Goal: Task Accomplishment & Management: Complete application form

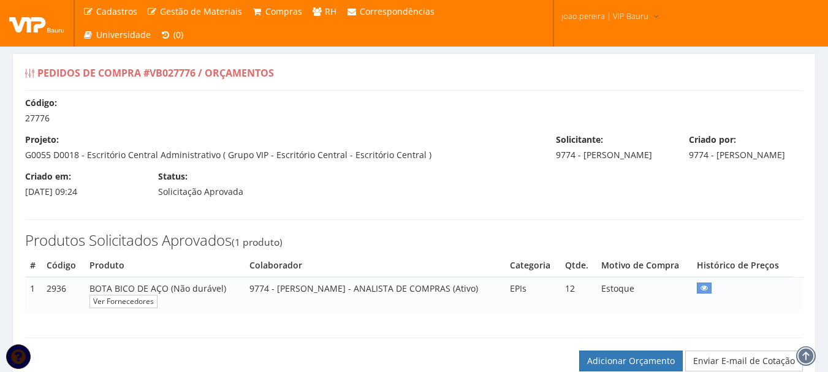
select select "0"
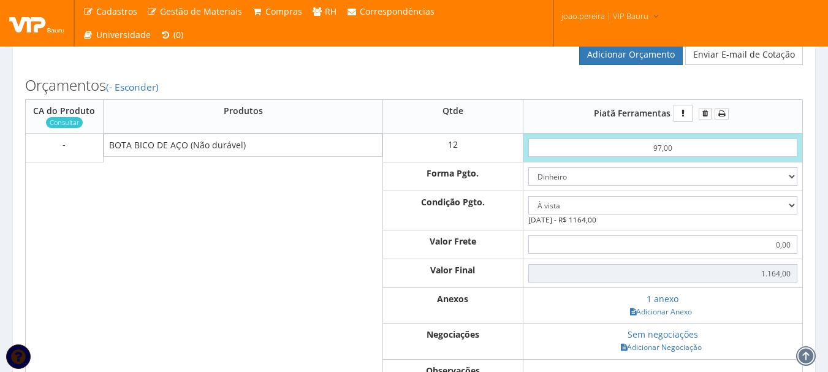
scroll to position [429, 0]
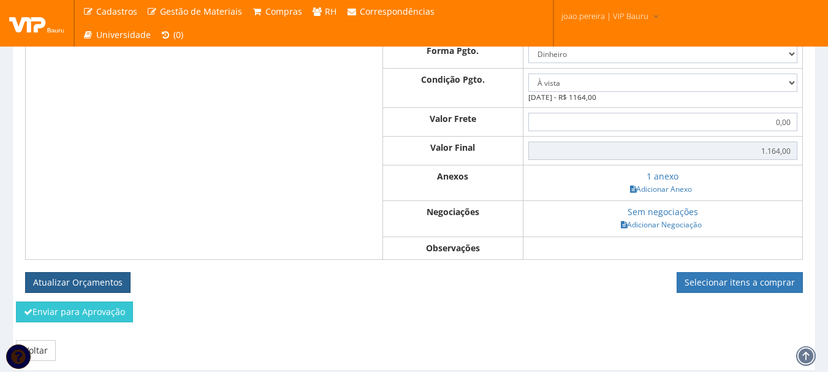
click at [85, 293] on button "Atualizar Orçamentos" at bounding box center [77, 282] width 105 height 21
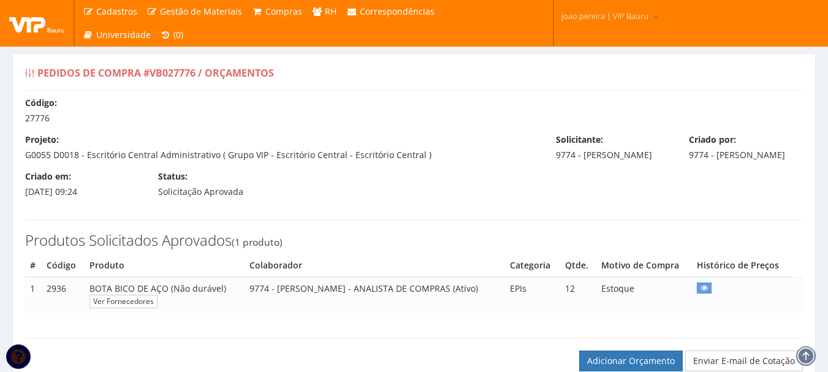
select select "0"
type input "1.164,00"
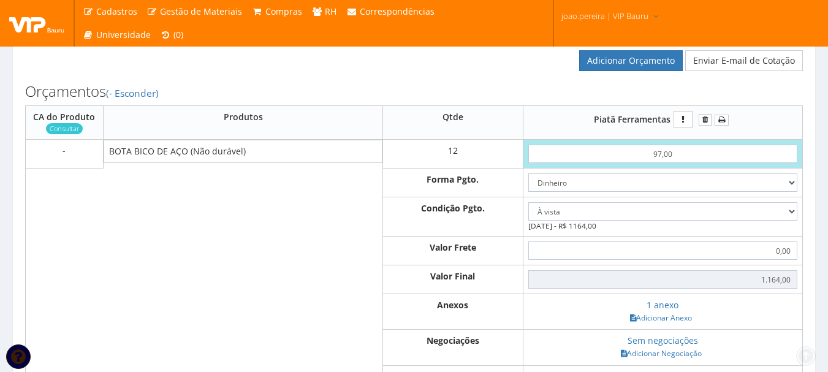
scroll to position [306, 0]
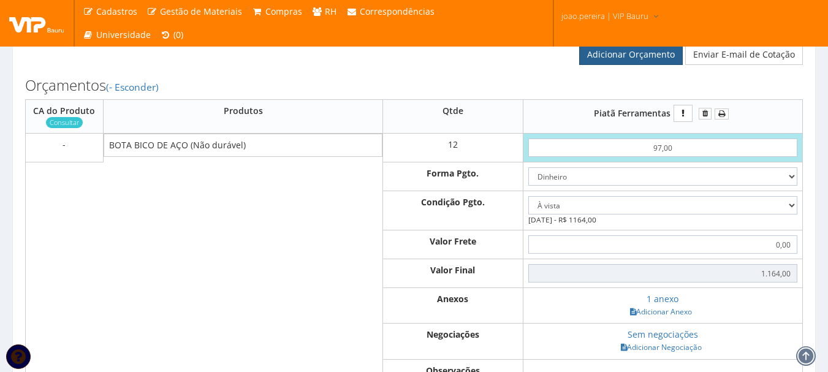
click at [646, 62] on link "Adicionar Orçamento" at bounding box center [631, 54] width 104 height 21
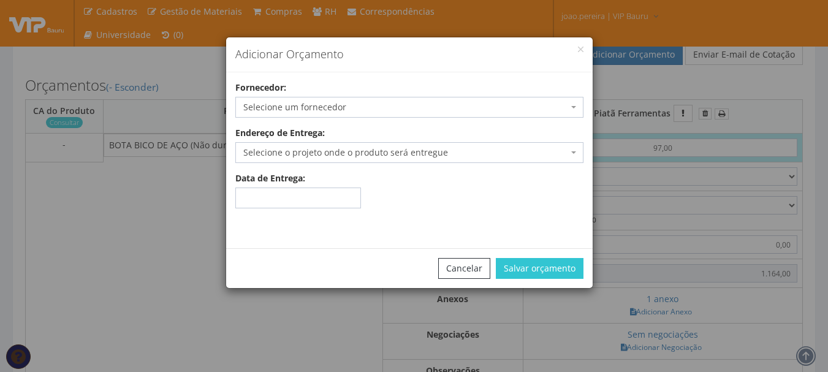
click at [351, 105] on span "Selecione um fornecedor" at bounding box center [405, 107] width 325 height 12
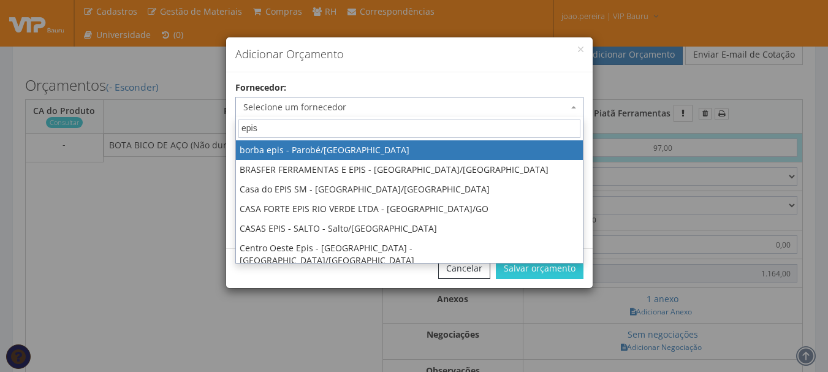
type input "epis o"
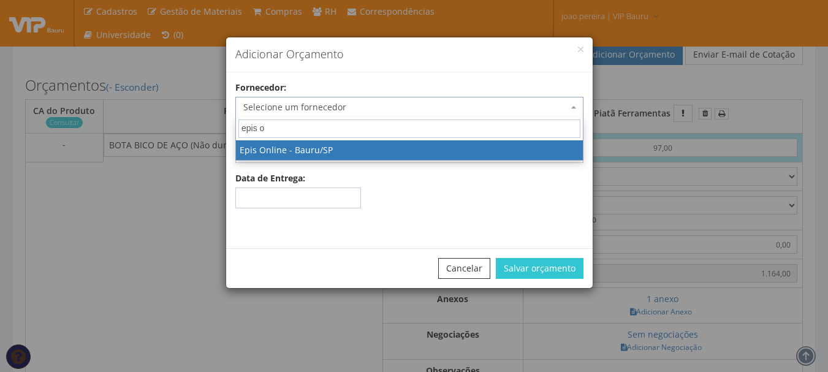
select select "178"
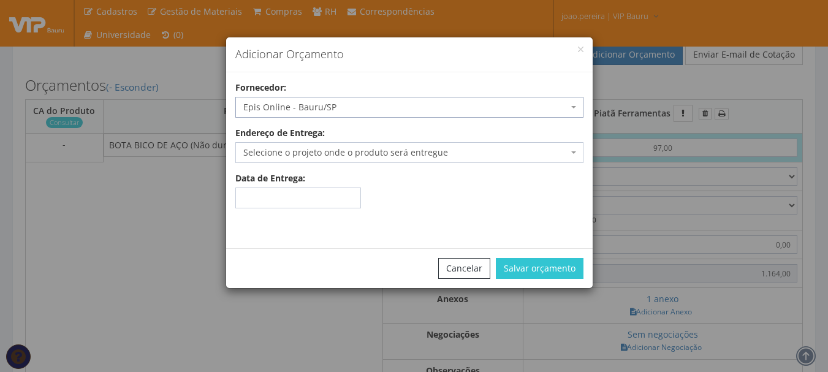
click at [378, 153] on span "Selecione o projeto onde o produto será entregue" at bounding box center [405, 152] width 325 height 12
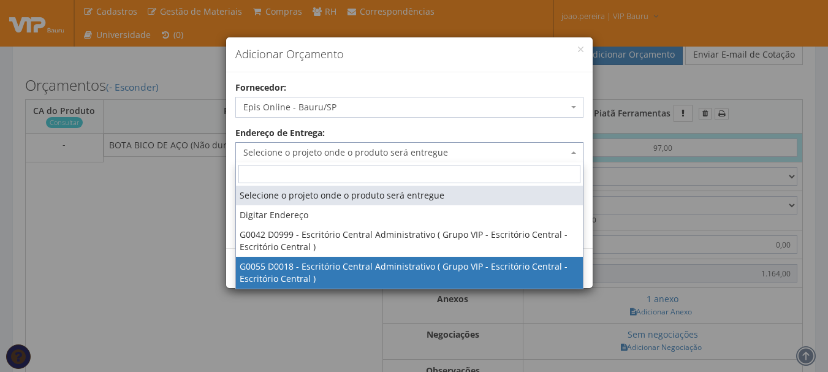
select select "55"
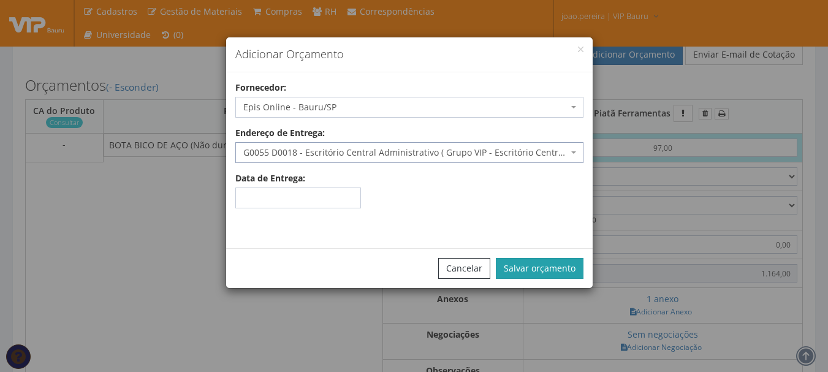
click at [546, 269] on button "Salvar orçamento" at bounding box center [540, 268] width 88 height 21
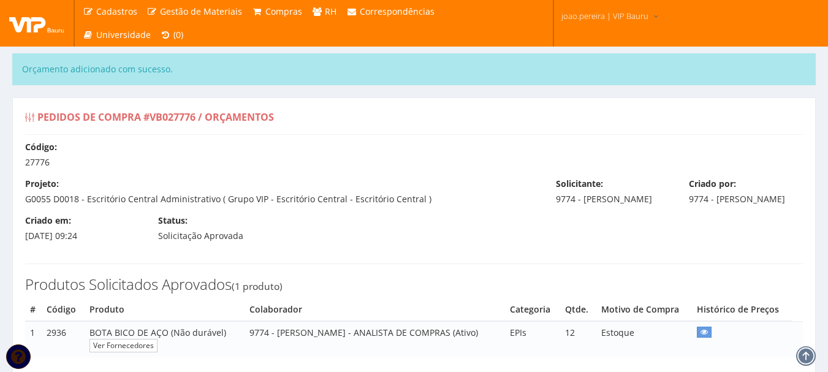
select select "0"
type input "1.164,00"
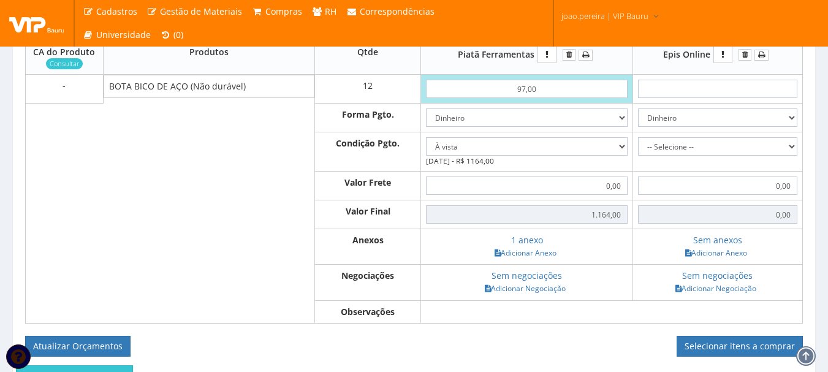
scroll to position [429, 0]
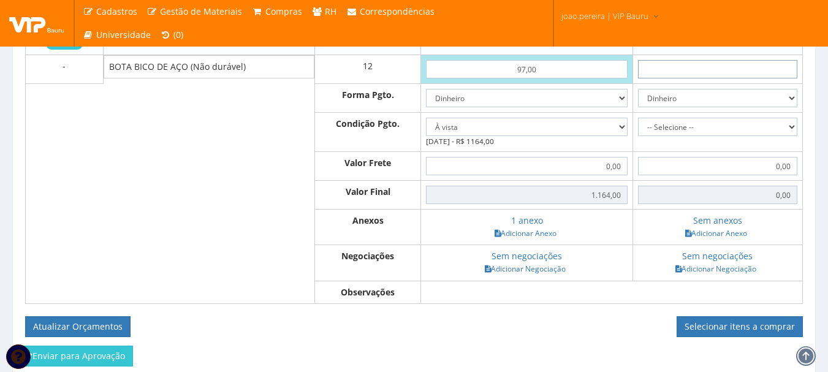
click at [740, 74] on input "text" at bounding box center [717, 69] width 159 height 18
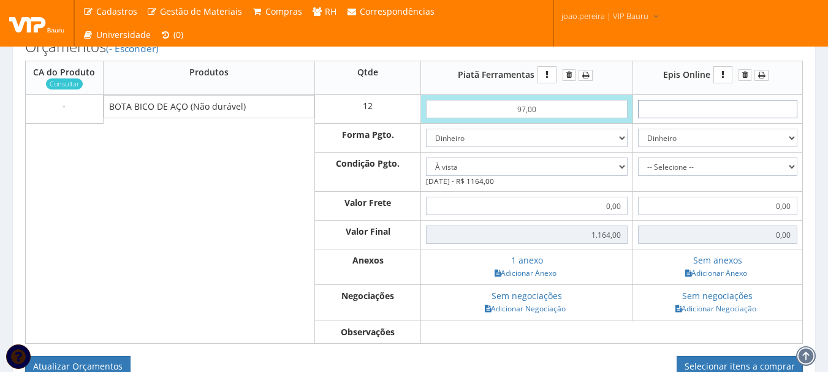
scroll to position [368, 0]
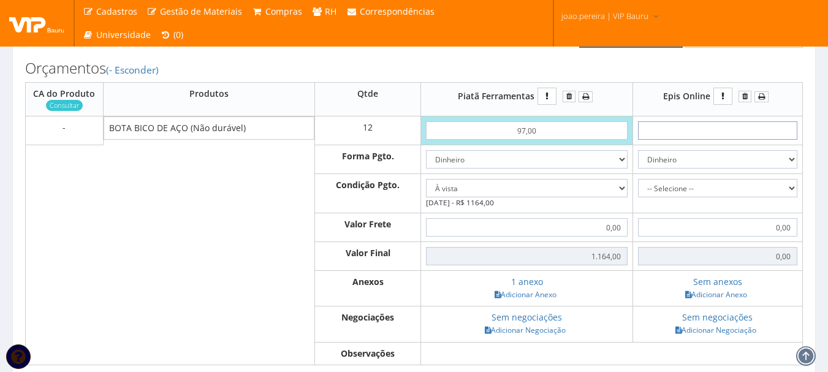
type input "6"
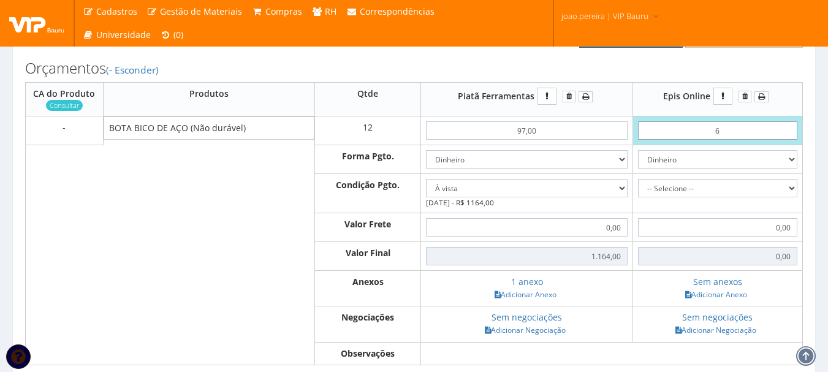
type input "72,00"
type input "67"
type input "804,00"
type input "6,75"
type input "81,00"
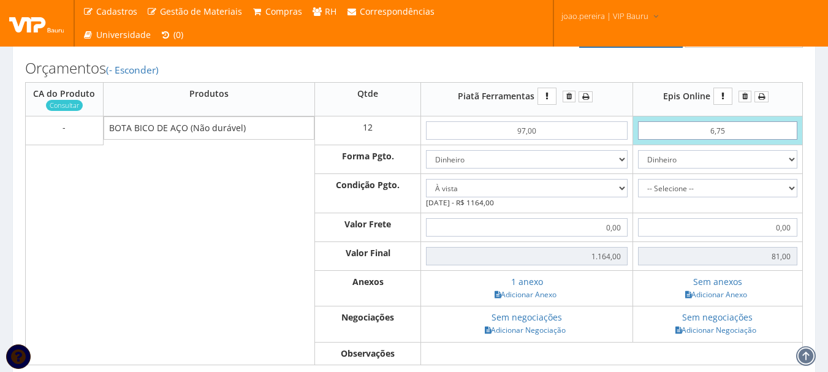
type input "67,50"
type input "810,00"
type input "67,50"
click at [788, 197] on select "-- Selecione -- À vista 7 dias 10 dias" at bounding box center [717, 188] width 159 height 18
select select "0"
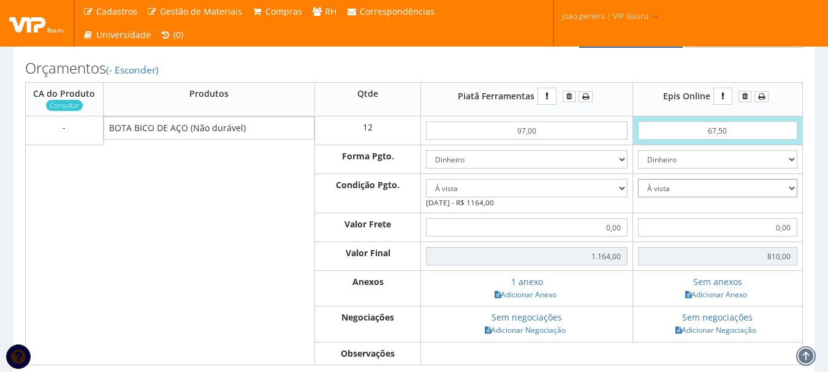
click at [638, 191] on select "-- Selecione -- À vista 7 dias 10 dias" at bounding box center [717, 188] width 159 height 18
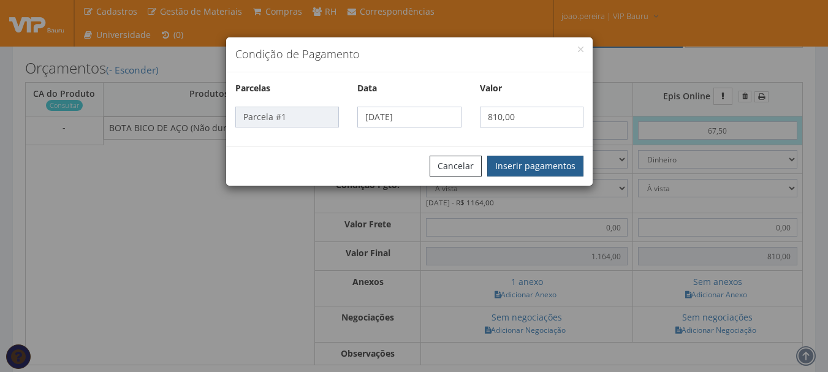
click at [537, 170] on button "Inserir pagamentos" at bounding box center [535, 166] width 96 height 21
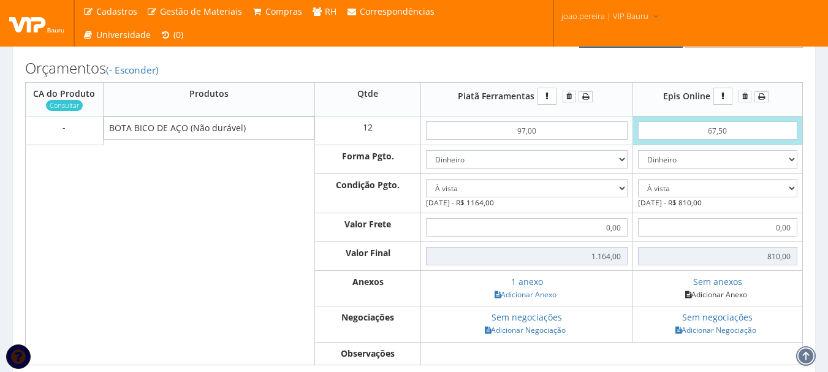
click at [736, 301] on link "Adicionar Anexo" at bounding box center [716, 294] width 69 height 13
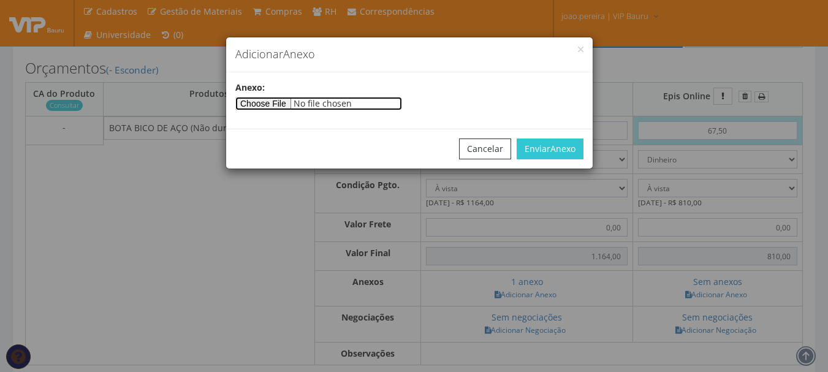
click at [299, 104] on input"] "file" at bounding box center [318, 103] width 167 height 13
type input"] "C:\fakepath\EPIS ONLINE.jpg"
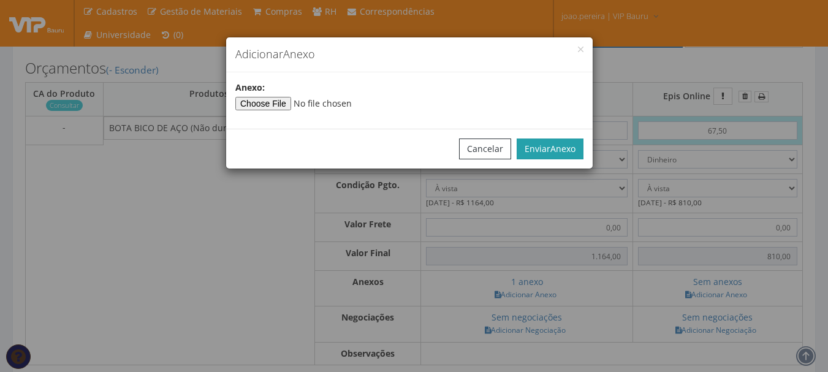
click at [552, 150] on span "Anexo" at bounding box center [562, 149] width 25 height 12
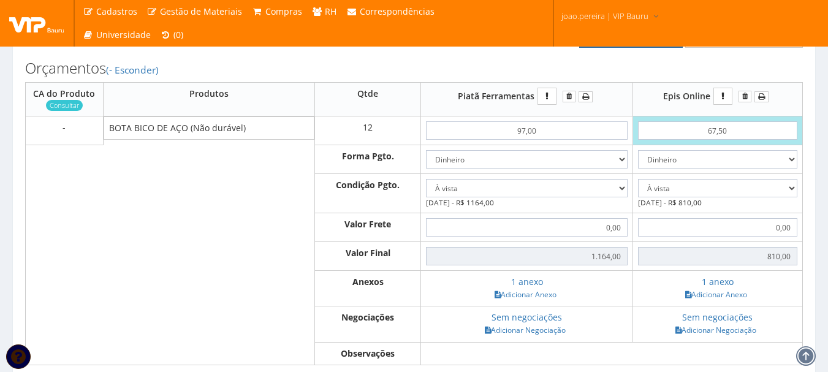
scroll to position [526, 0]
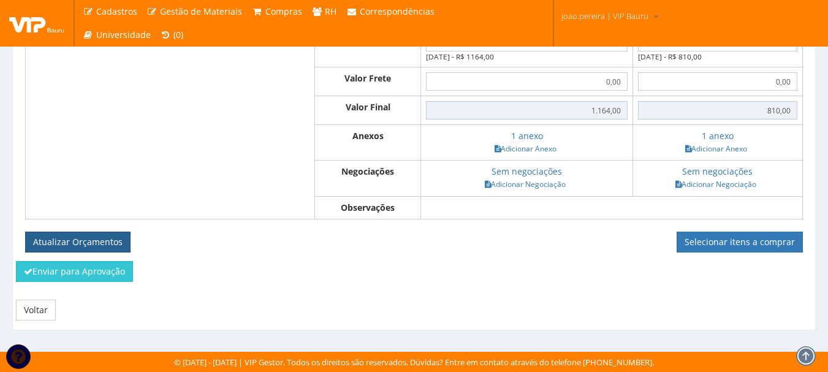
click at [80, 246] on button "Atualizar Orçamentos" at bounding box center [77, 242] width 105 height 21
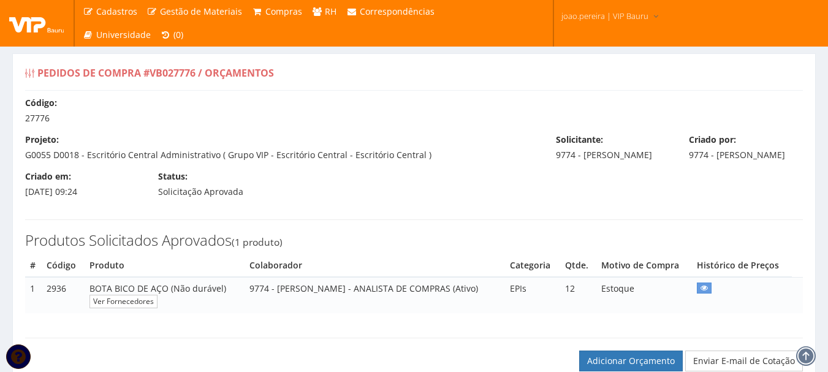
select select "0"
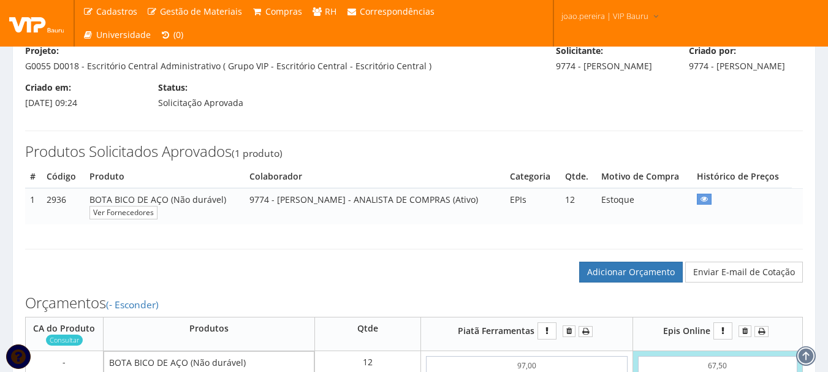
scroll to position [184, 0]
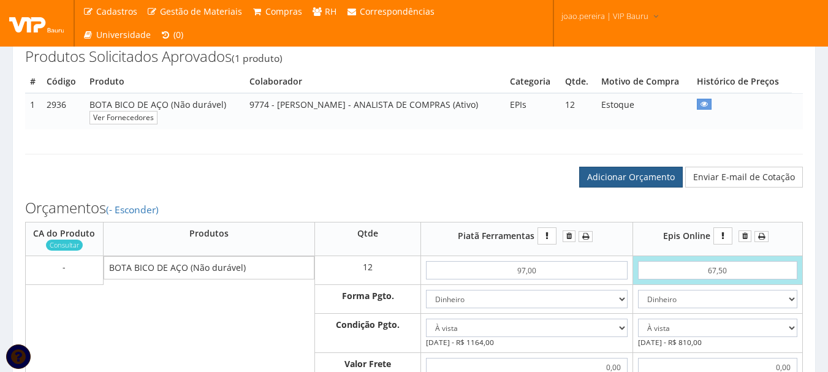
click at [625, 188] on link "Adicionar Orçamento" at bounding box center [631, 177] width 104 height 21
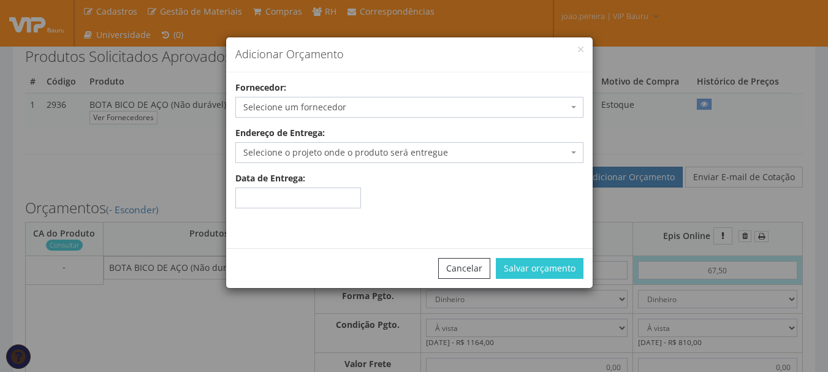
click at [328, 112] on span "Selecione um fornecedor" at bounding box center [405, 107] width 325 height 12
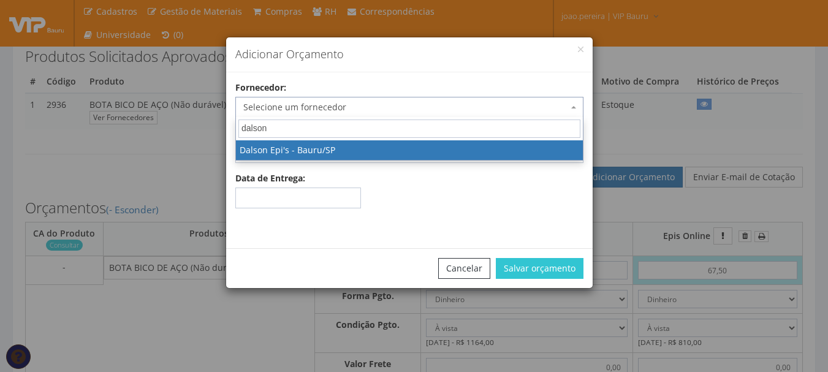
type input "dalson"
select select "141"
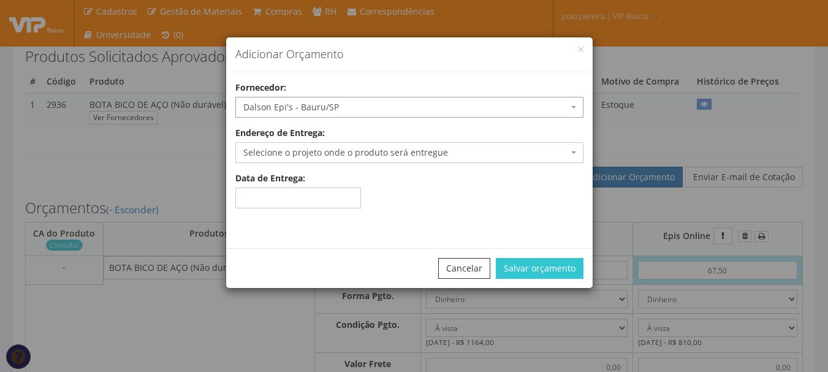
click at [381, 153] on span "Selecione o projeto onde o produto será entregue" at bounding box center [405, 152] width 325 height 12
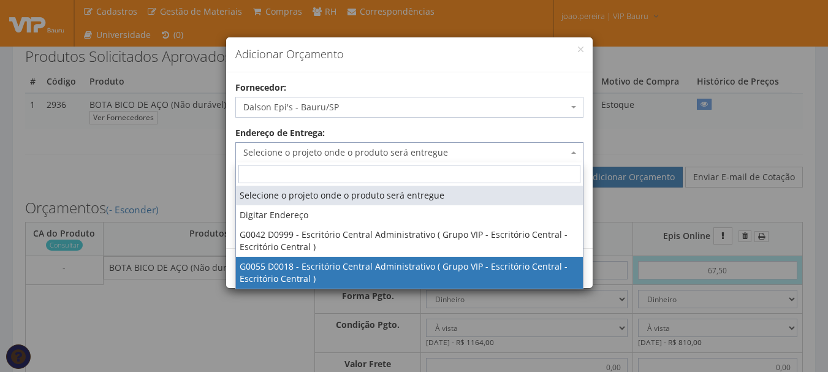
select select "55"
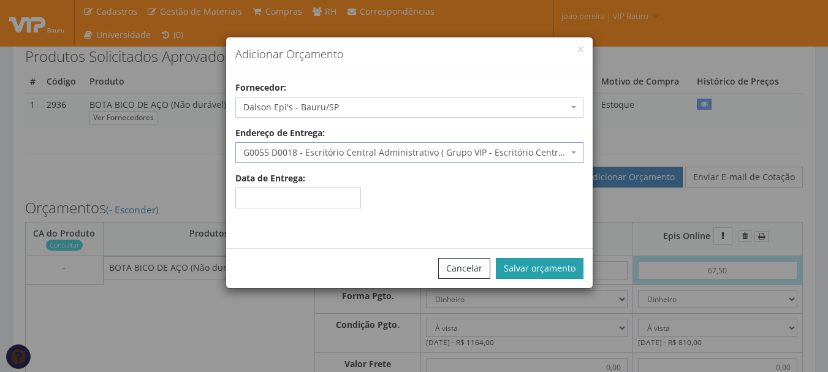
click at [542, 272] on button "Salvar orçamento" at bounding box center [540, 268] width 88 height 21
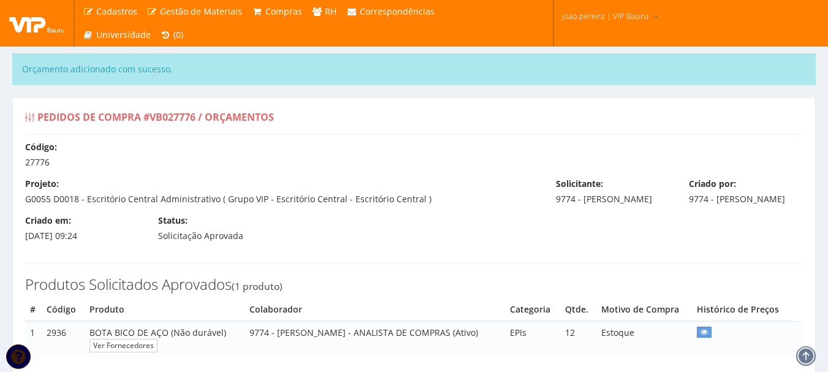
select select "0"
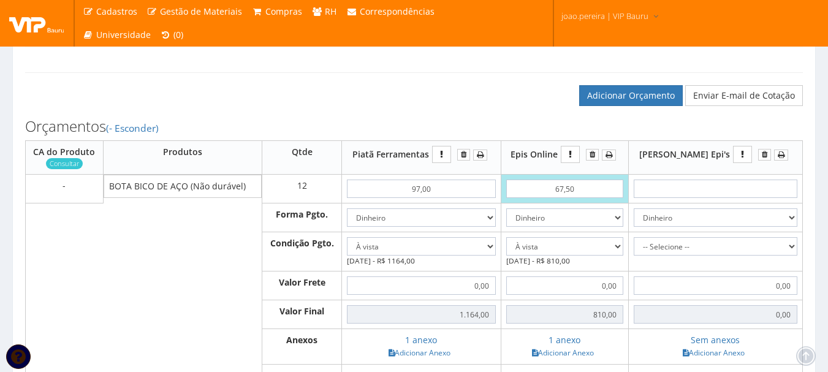
scroll to position [368, 0]
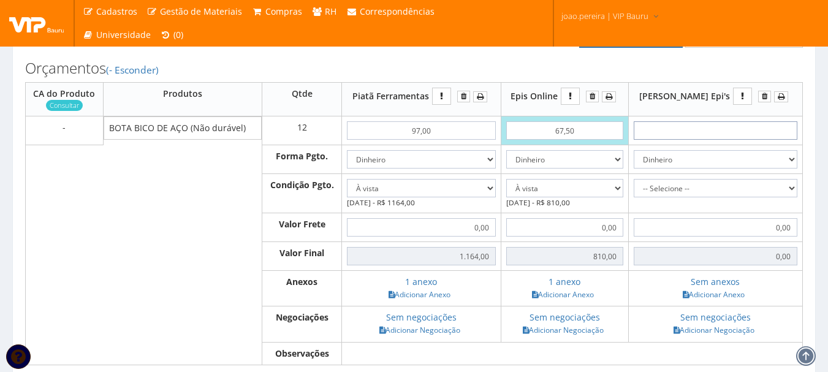
click at [737, 140] on input "text" at bounding box center [716, 130] width 164 height 18
type input "6"
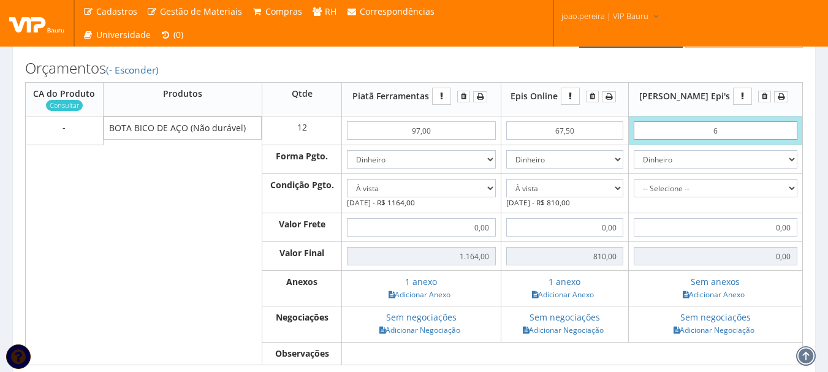
type input "72,00"
type input "68"
type input "816,00"
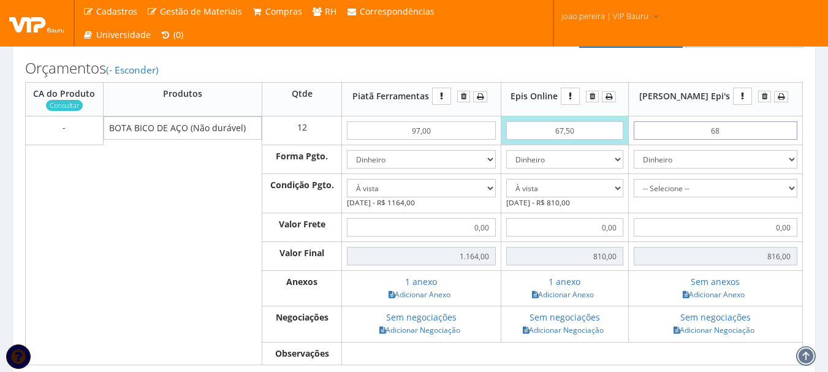
type input "6,80"
type input "81,60"
type input "68,00"
type input "816,00"
type input "68,00"
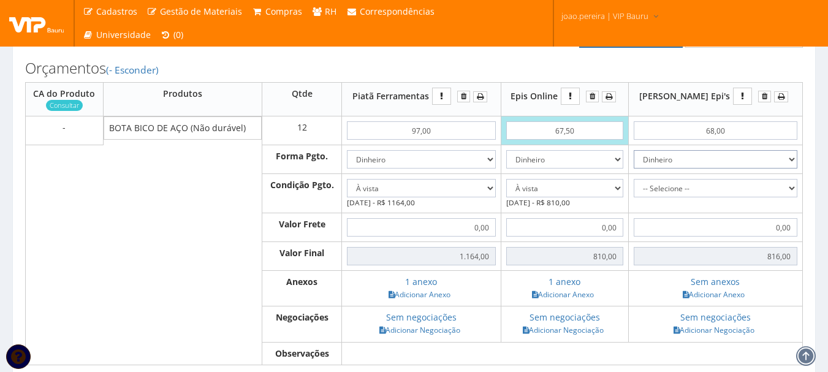
click at [790, 169] on select "Dinheiro Boleto Bancário Depósito Transferência Bancária Cartão de Crédito Cart…" at bounding box center [716, 159] width 164 height 18
select select "1"
click at [667, 162] on select "Dinheiro Boleto Bancário Depósito Transferência Bancária Cartão de Crédito Cart…" at bounding box center [716, 159] width 164 height 18
click at [793, 197] on select "-- Selecione -- À vista 7 dias 10 dias" at bounding box center [716, 188] width 164 height 18
select select "30"
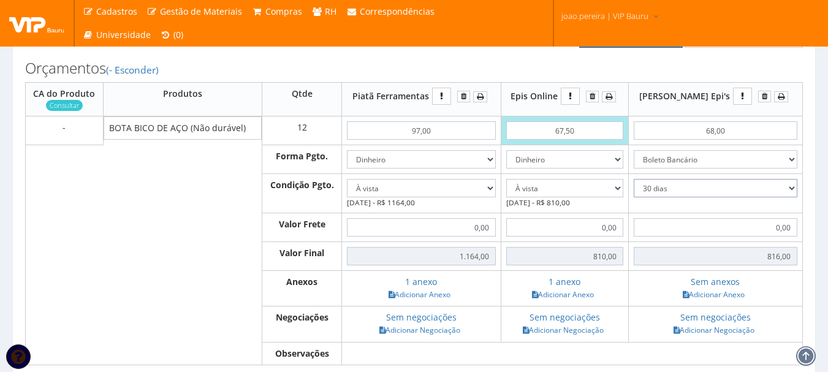
click at [667, 191] on select "-- Selecione -- À vista 7 dias 10 dias" at bounding box center [716, 188] width 164 height 18
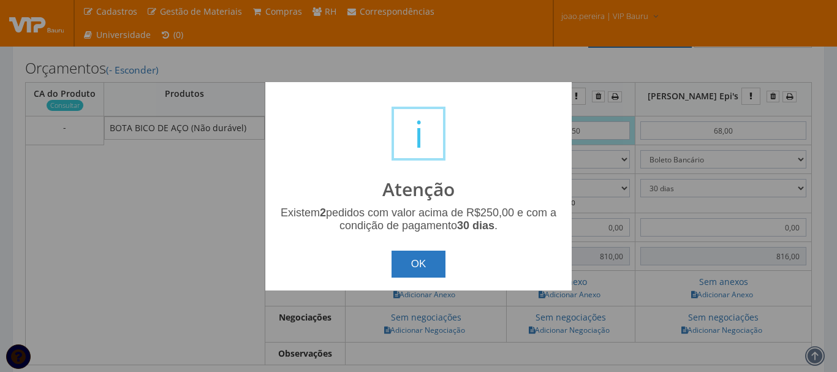
click at [416, 260] on button "OK" at bounding box center [419, 264] width 55 height 27
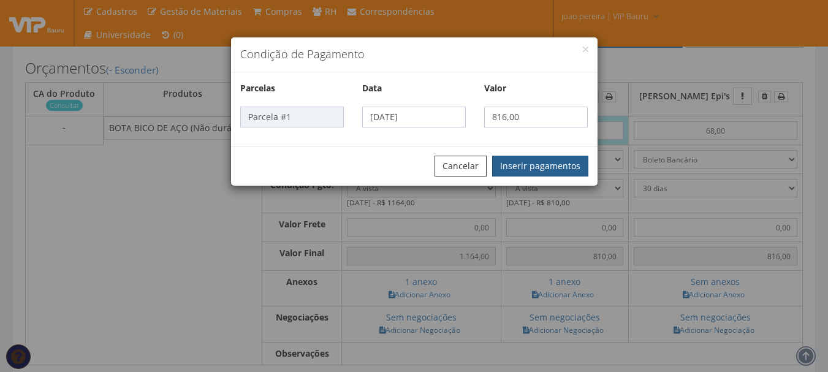
click at [547, 167] on button "Inserir pagamentos" at bounding box center [540, 166] width 96 height 21
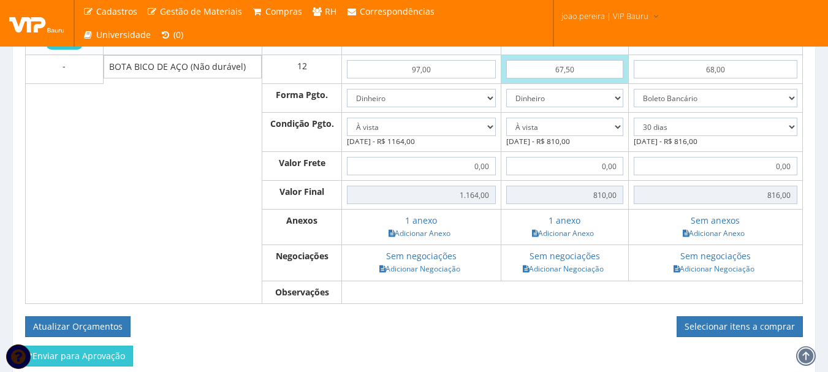
scroll to position [490, 0]
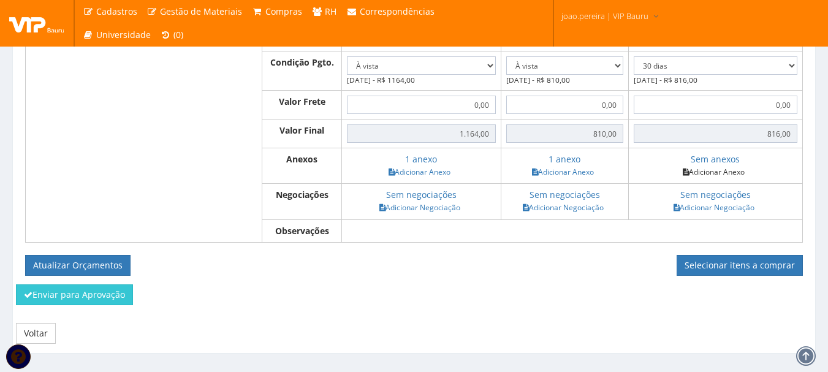
click at [742, 178] on link "Adicionar Anexo" at bounding box center [713, 171] width 69 height 13
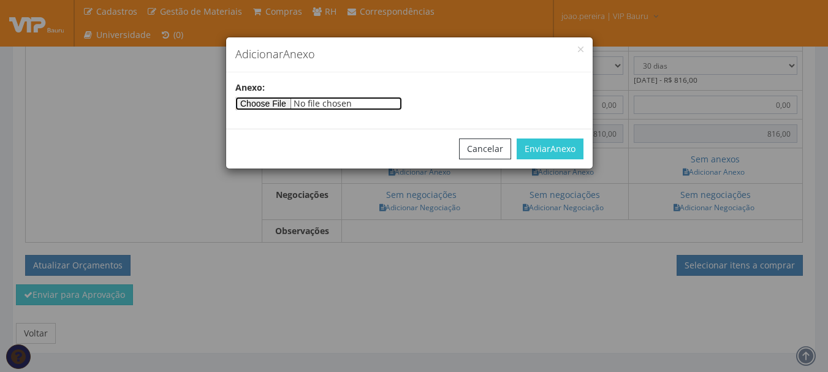
click at [270, 104] on input"] "file" at bounding box center [318, 103] width 167 height 13
type input"] "C:\fakepath\VIP BAURU SERVICOS E LOCACAO DE MAO DE OBRA LTDA 01 10 25 (3).pdf"
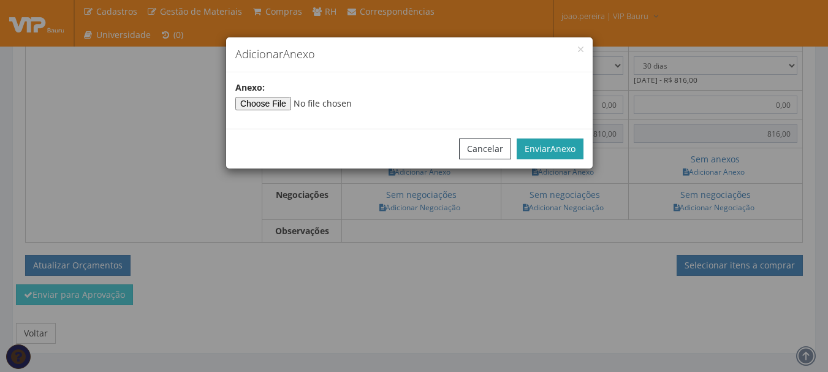
click at [560, 146] on span "Anexo" at bounding box center [562, 149] width 25 height 12
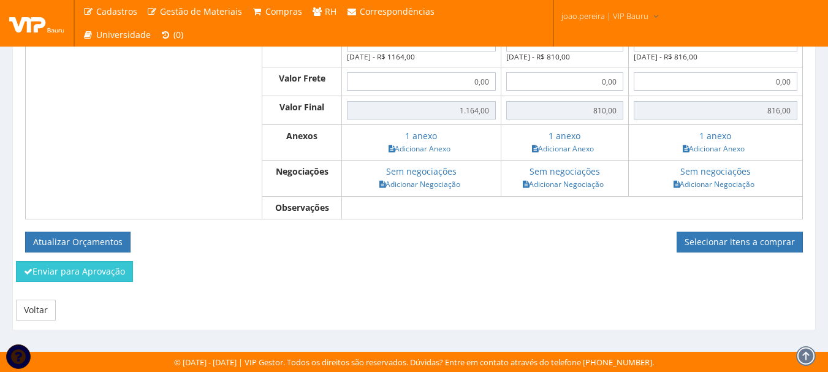
scroll to position [526, 0]
click at [59, 240] on button "Atualizar Orçamentos" at bounding box center [77, 242] width 105 height 21
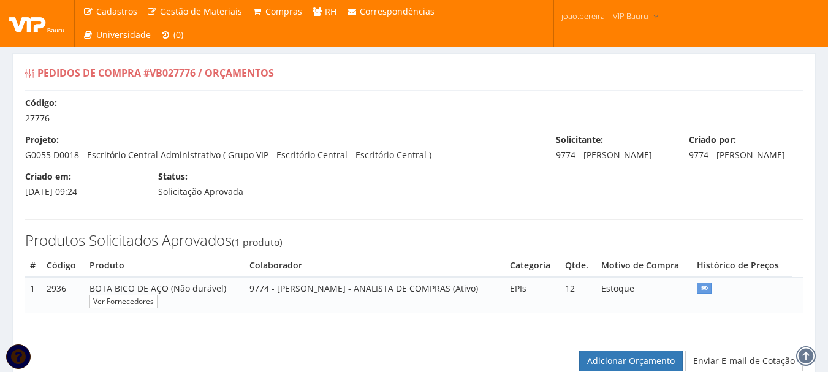
select select "0"
select select "30"
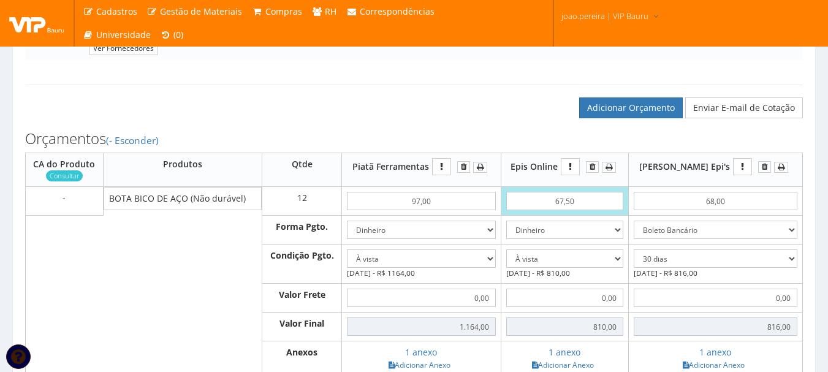
scroll to position [429, 0]
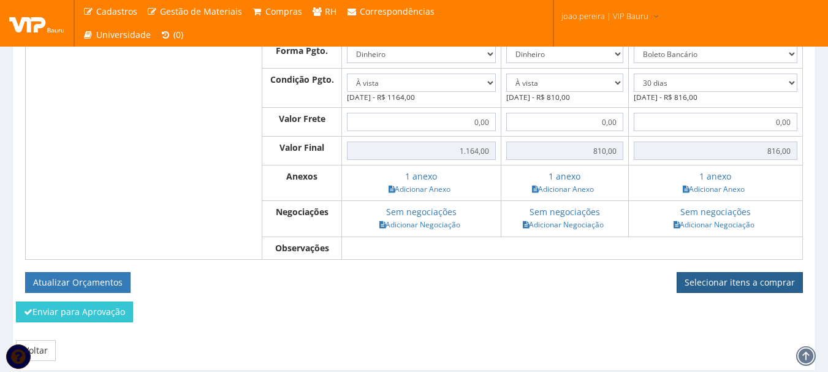
click at [738, 292] on link "Selecionar itens a comprar" at bounding box center [740, 282] width 126 height 21
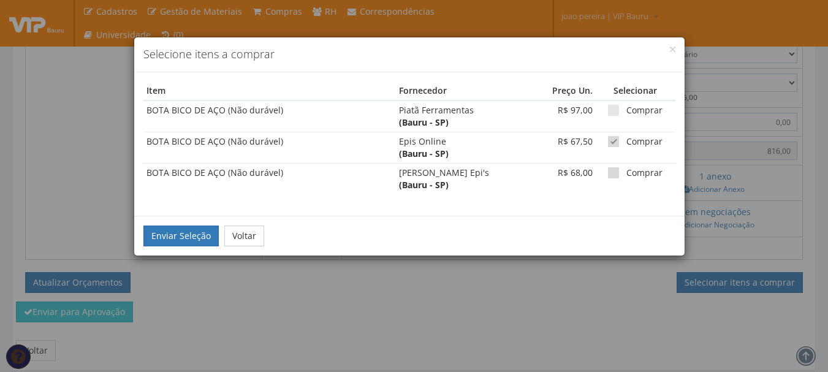
click at [610, 177] on label "Comprar" at bounding box center [635, 173] width 55 height 12
click at [606, 150] on td "Comprar" at bounding box center [636, 147] width 80 height 31
click at [608, 173] on span at bounding box center [613, 172] width 11 height 11
click at [626, 173] on input "Comprar" at bounding box center [630, 173] width 8 height 8
checkbox input "true"
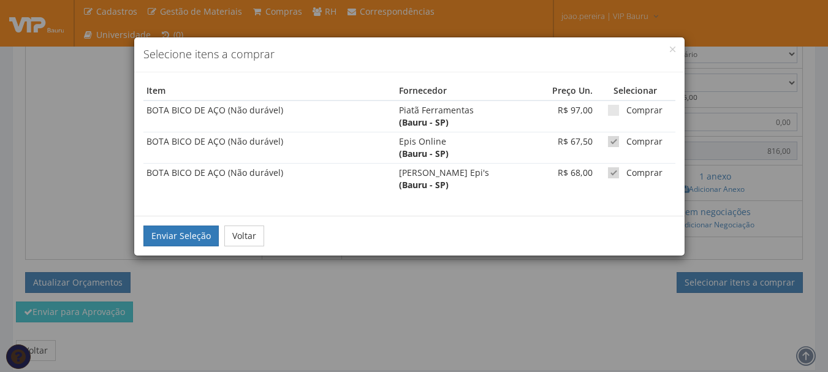
click at [608, 145] on span at bounding box center [613, 141] width 11 height 11
click at [626, 145] on input "Comprar" at bounding box center [630, 142] width 8 height 8
checkbox input "false"
click at [154, 230] on button "Enviar Seleção" at bounding box center [180, 236] width 75 height 21
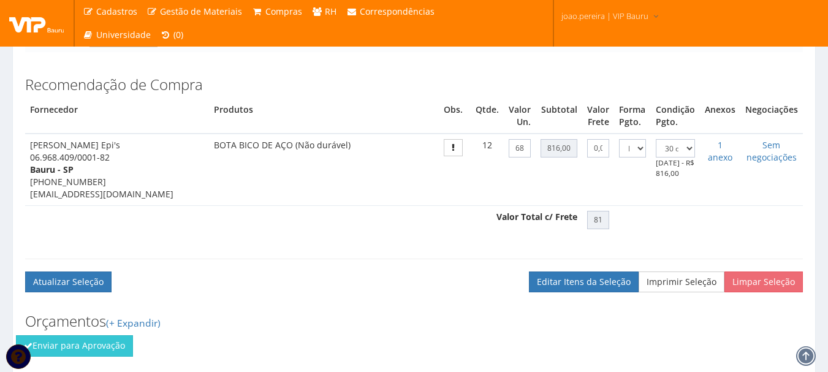
scroll to position [392, 0]
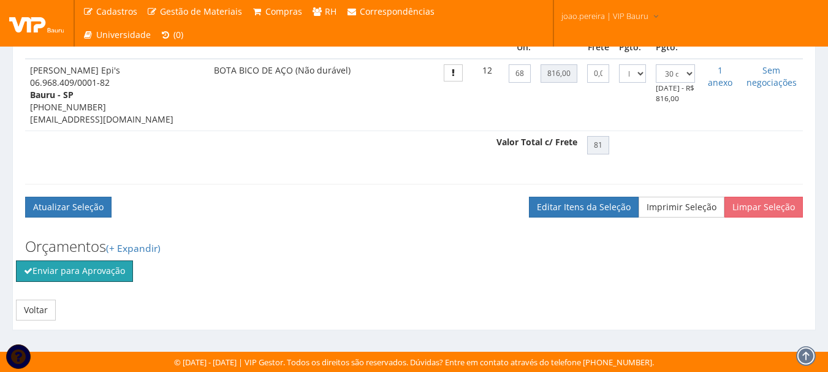
drag, startPoint x: 51, startPoint y: 278, endPoint x: 470, endPoint y: 41, distance: 480.9
click at [51, 279] on button "Enviar para Aprovação" at bounding box center [74, 270] width 117 height 21
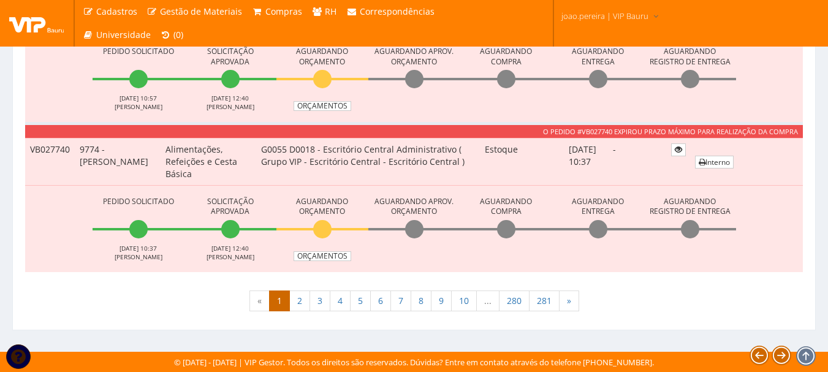
scroll to position [4403, 0]
click at [303, 296] on link "2" at bounding box center [299, 301] width 21 height 21
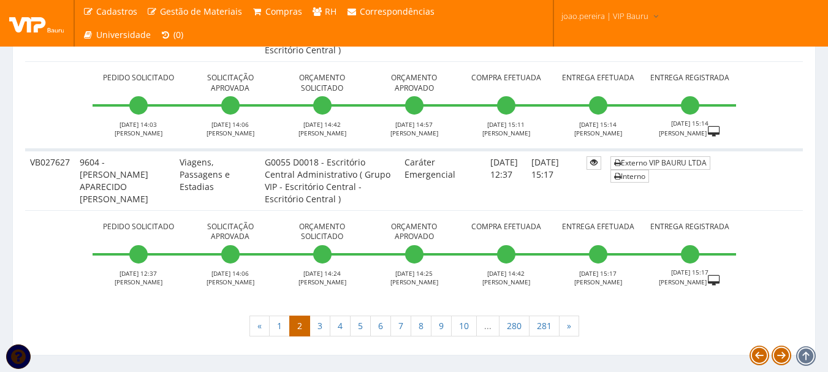
scroll to position [4663, 0]
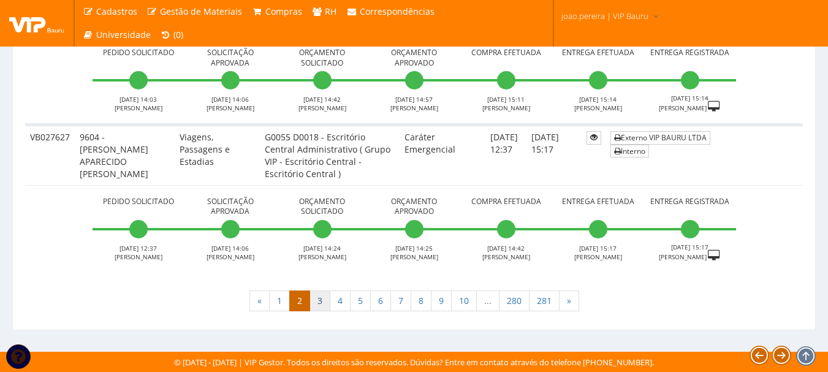
click at [319, 299] on link "3" at bounding box center [320, 301] width 21 height 21
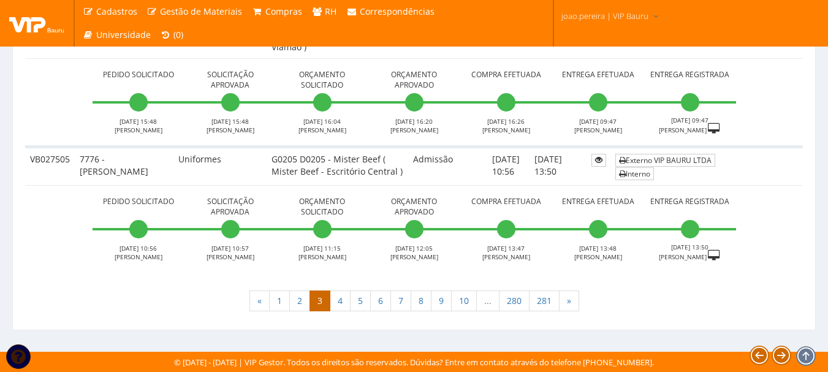
scroll to position [4479, 0]
click at [277, 300] on link "1" at bounding box center [279, 301] width 21 height 21
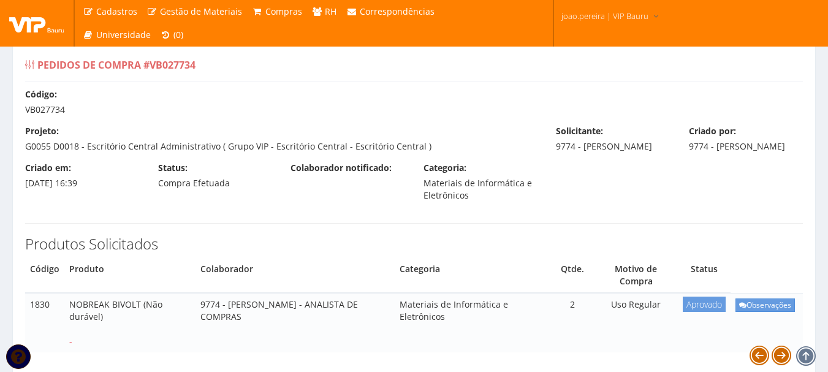
scroll to position [184, 0]
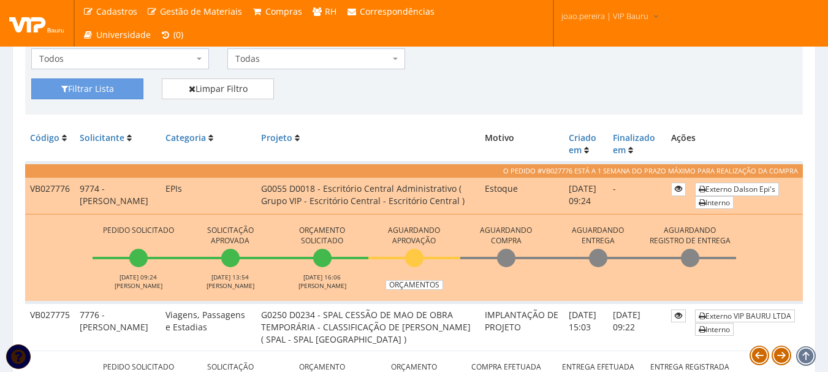
scroll to position [368, 0]
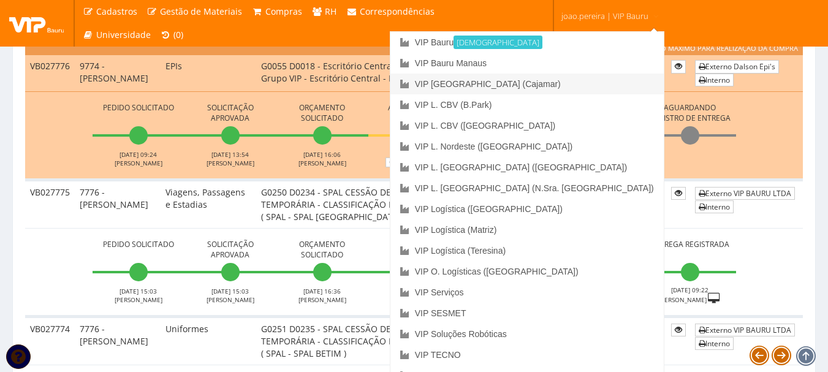
click at [557, 80] on link "VIP [GEOGRAPHIC_DATA] (Cajamar)" at bounding box center [526, 84] width 273 height 21
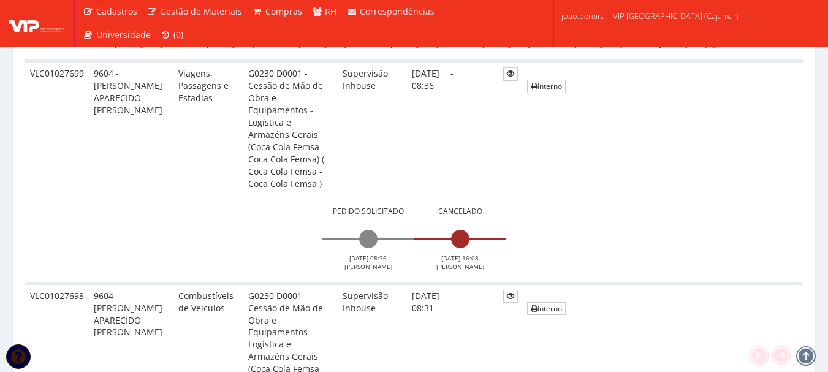
scroll to position [5769, 0]
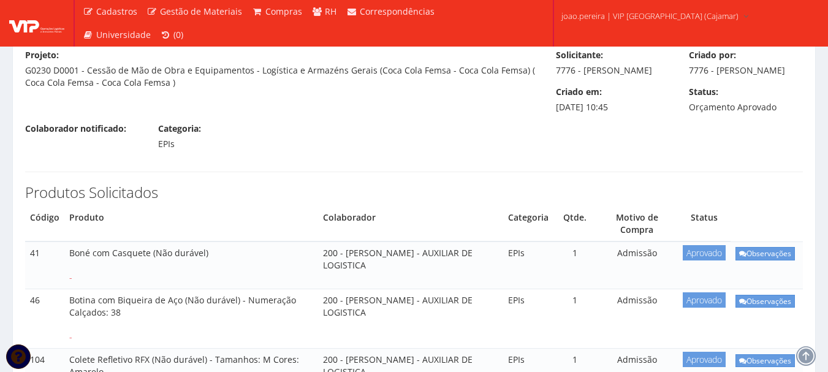
scroll to position [123, 0]
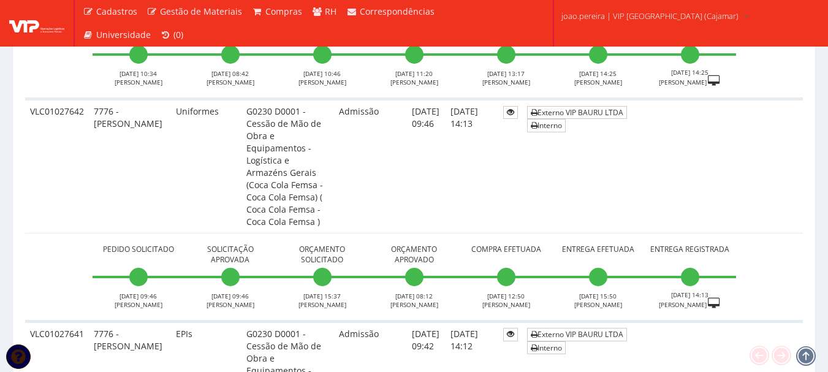
scroll to position [5703, 0]
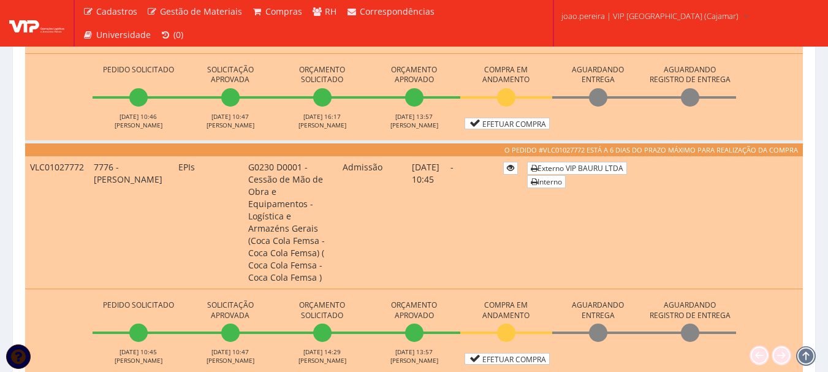
scroll to position [981, 0]
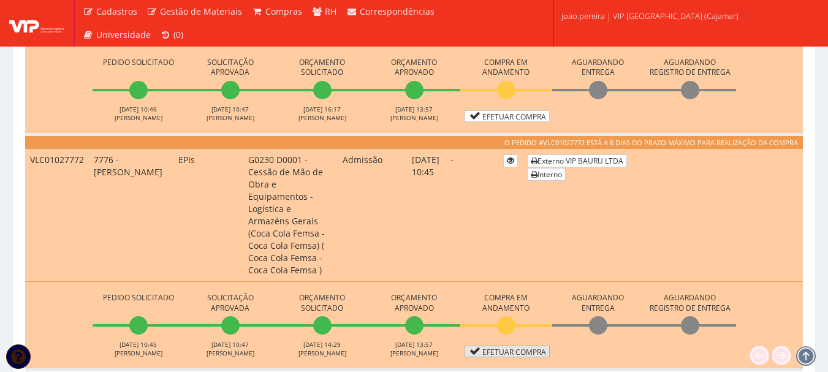
click at [501, 346] on link "Efetuar Compra" at bounding box center [507, 352] width 85 height 12
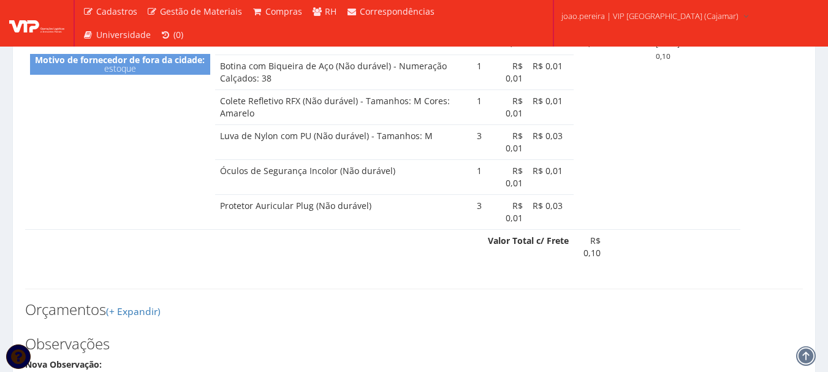
scroll to position [915, 0]
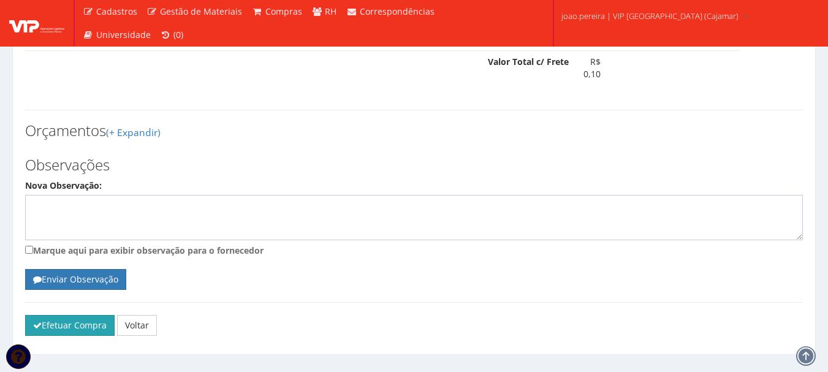
click at [59, 315] on button "Efetuar Compra" at bounding box center [69, 325] width 89 height 21
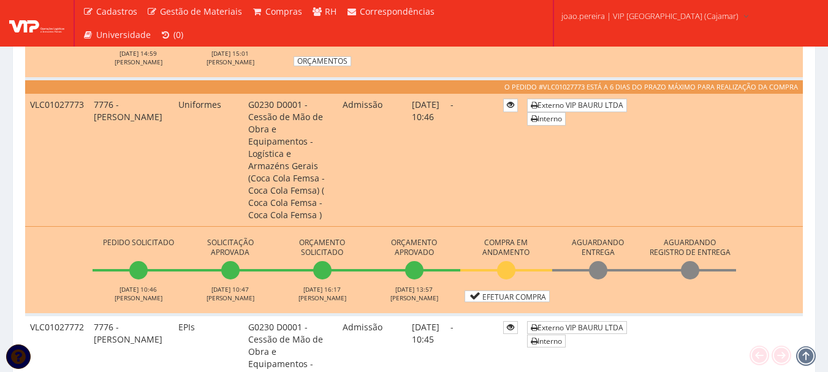
scroll to position [919, 0]
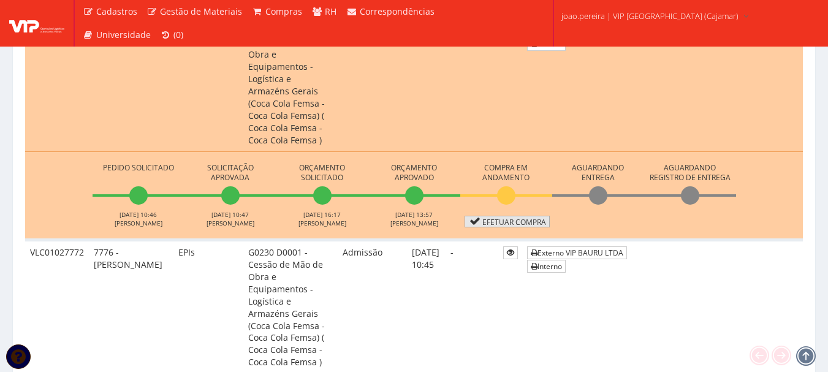
click at [508, 216] on link "Efetuar Compra" at bounding box center [507, 222] width 85 height 12
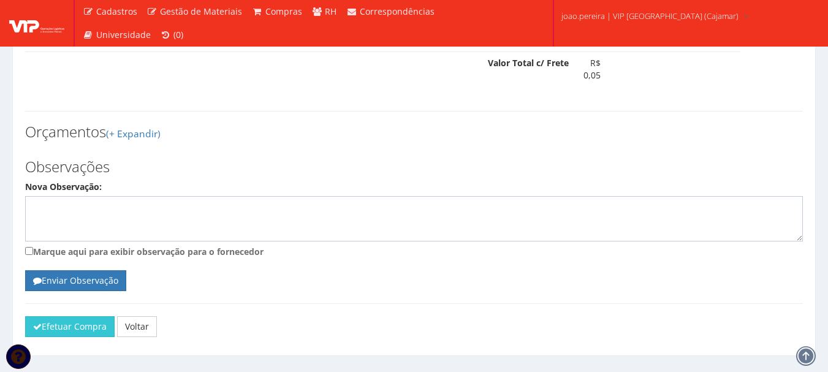
scroll to position [680, 0]
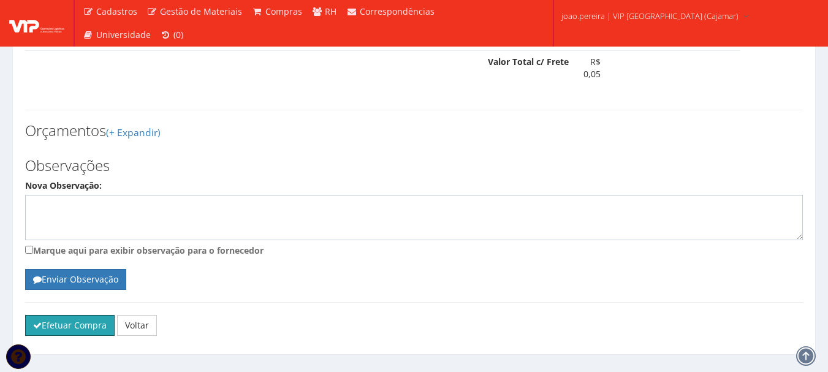
click at [39, 321] on icon "submit" at bounding box center [37, 325] width 9 height 9
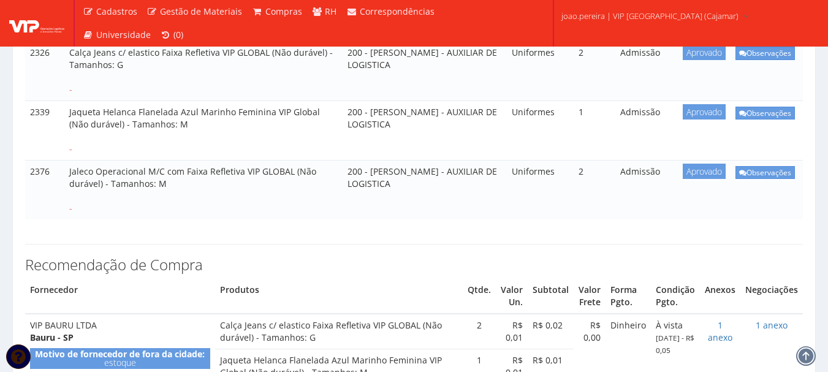
scroll to position [190, 0]
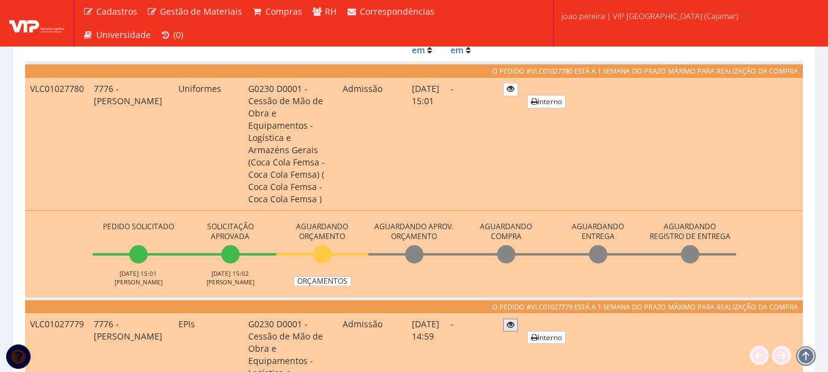
scroll to position [368, 0]
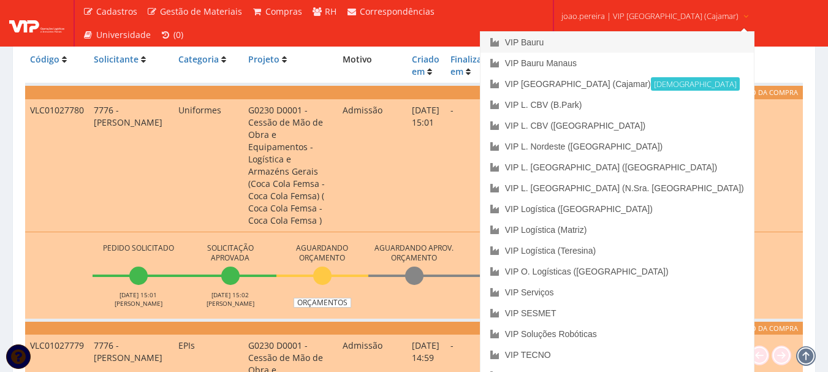
click at [590, 42] on link "VIP Bauru" at bounding box center [617, 42] width 273 height 21
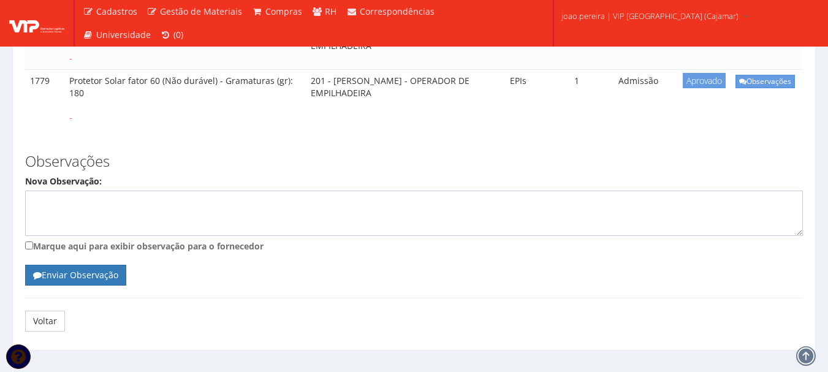
scroll to position [647, 0]
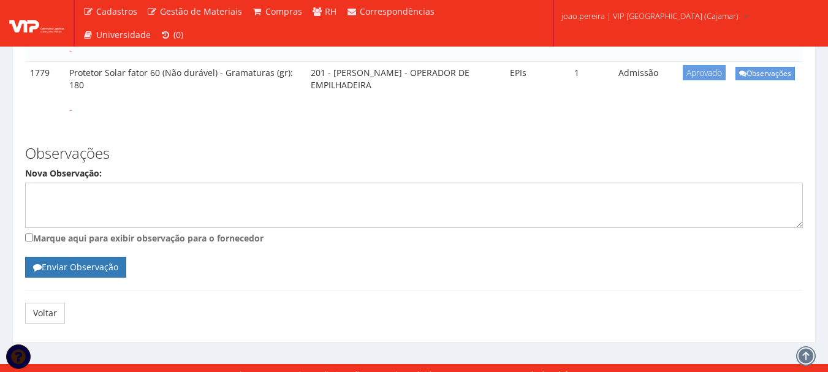
click at [298, 303] on form "Voltar" at bounding box center [414, 313] width 778 height 21
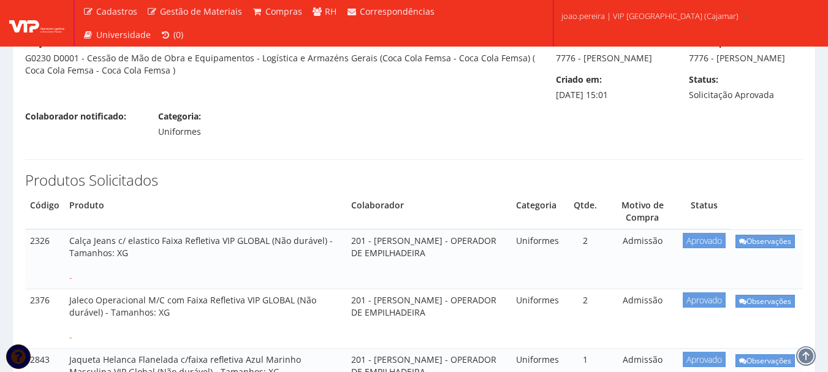
scroll to position [123, 0]
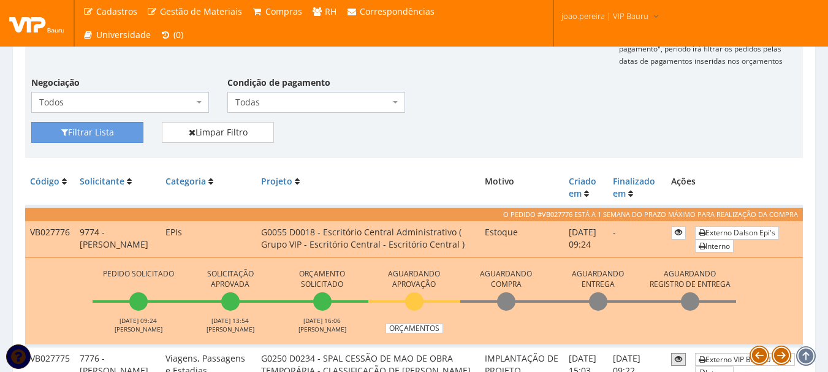
scroll to position [123, 0]
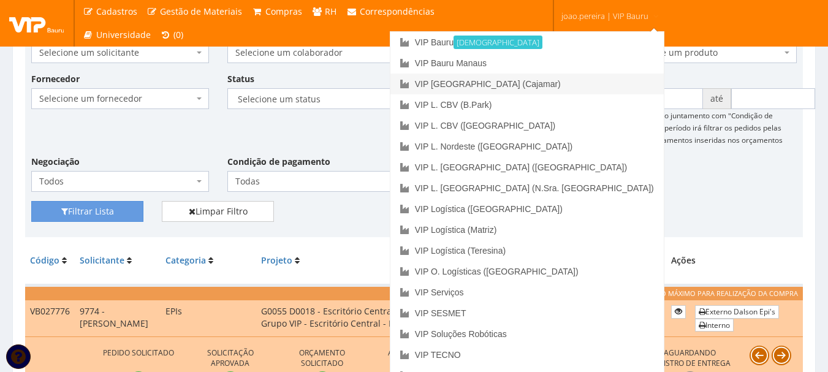
click at [574, 81] on link "VIP [GEOGRAPHIC_DATA] (Cajamar)" at bounding box center [526, 84] width 273 height 21
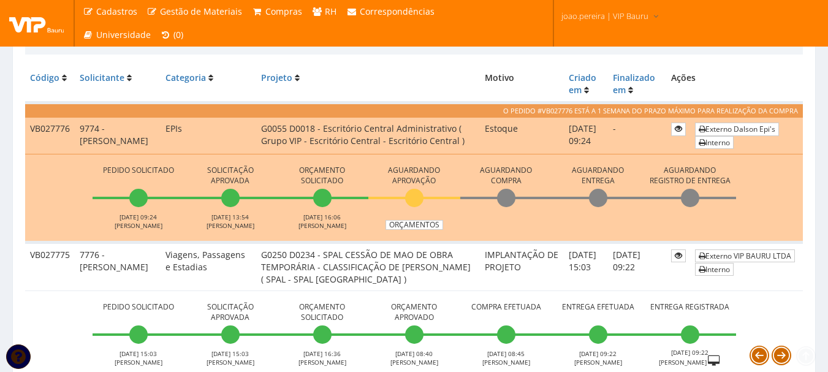
scroll to position [306, 0]
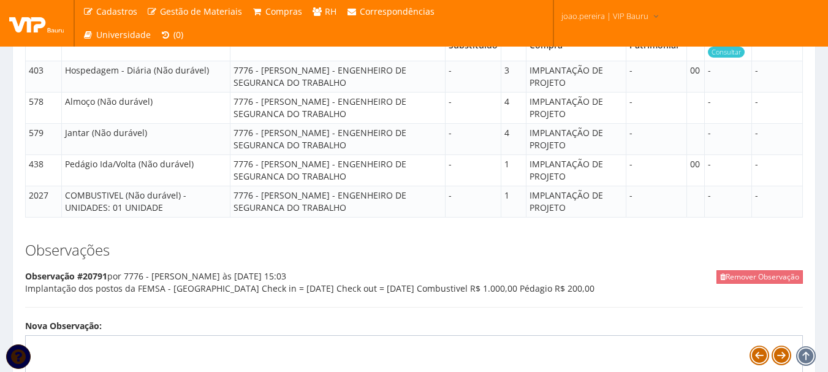
scroll to position [1165, 0]
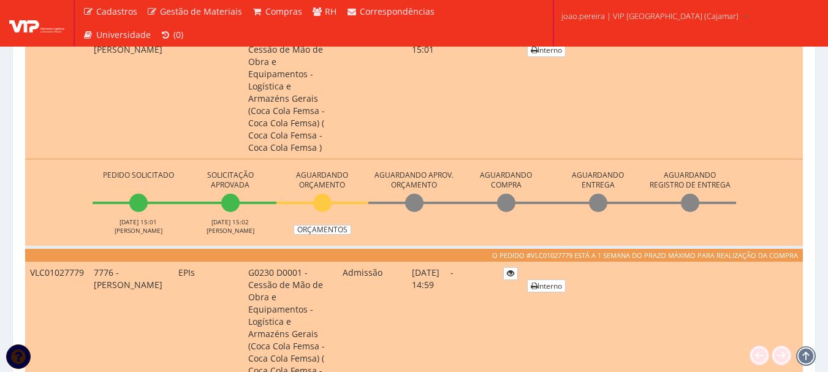
scroll to position [368, 0]
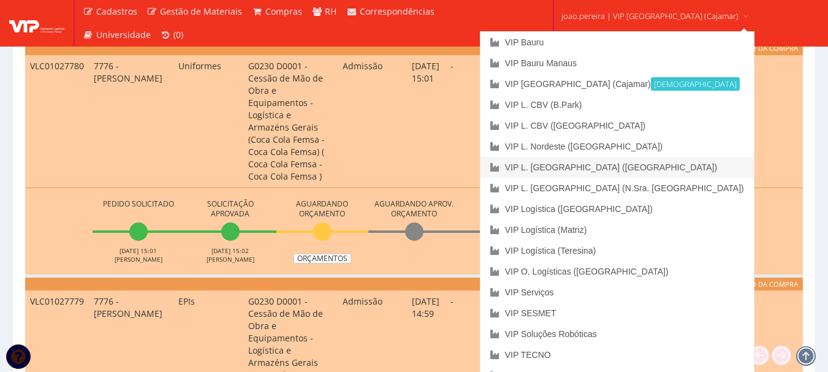
click at [620, 164] on link "VIP L. [GEOGRAPHIC_DATA] ([GEOGRAPHIC_DATA])" at bounding box center [617, 167] width 273 height 21
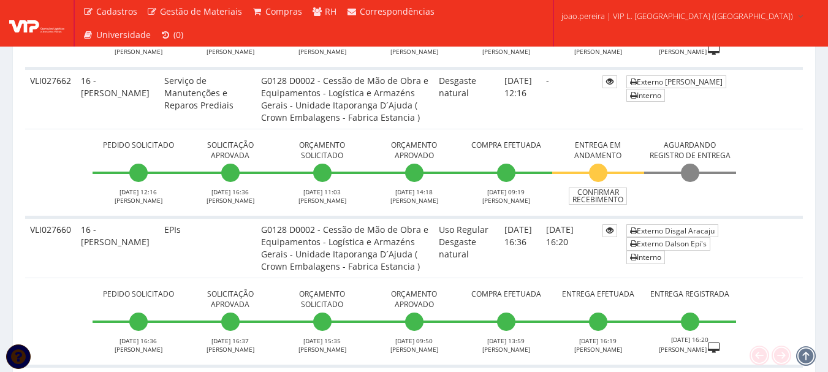
scroll to position [1655, 0]
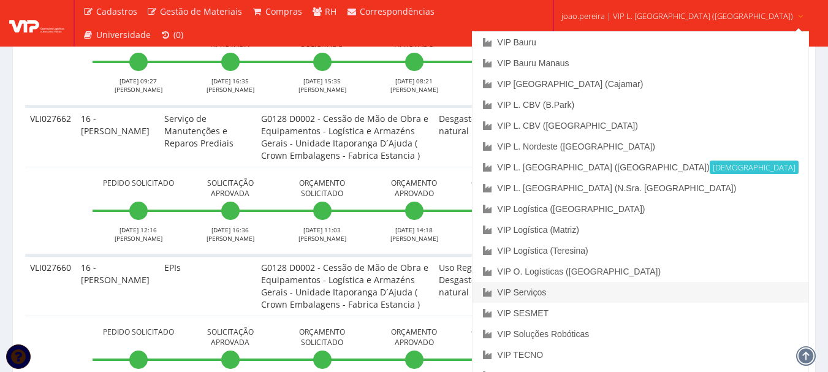
click at [603, 289] on link "VIP Serviços" at bounding box center [640, 292] width 335 height 21
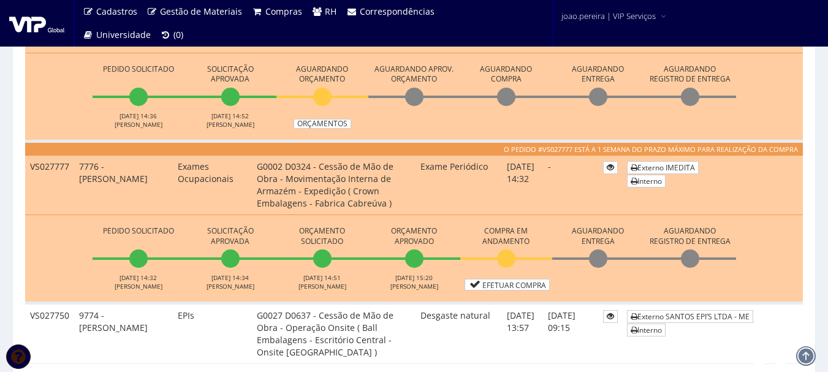
scroll to position [490, 0]
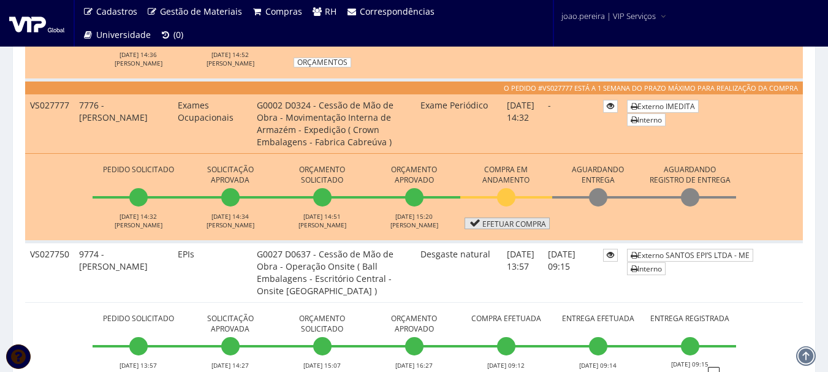
click at [523, 224] on link "Efetuar Compra" at bounding box center [507, 224] width 85 height 12
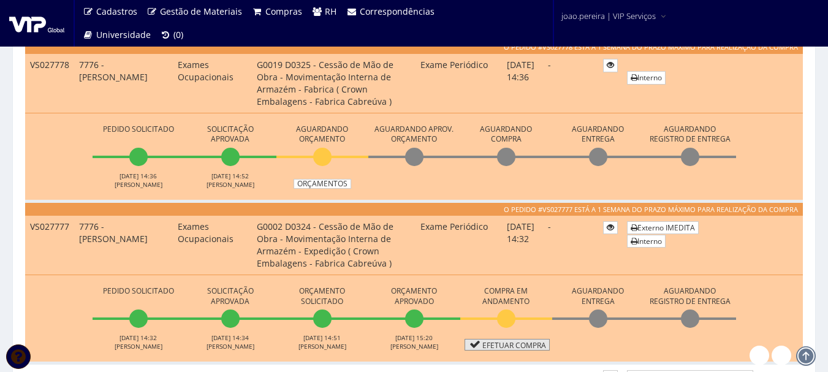
scroll to position [368, 0]
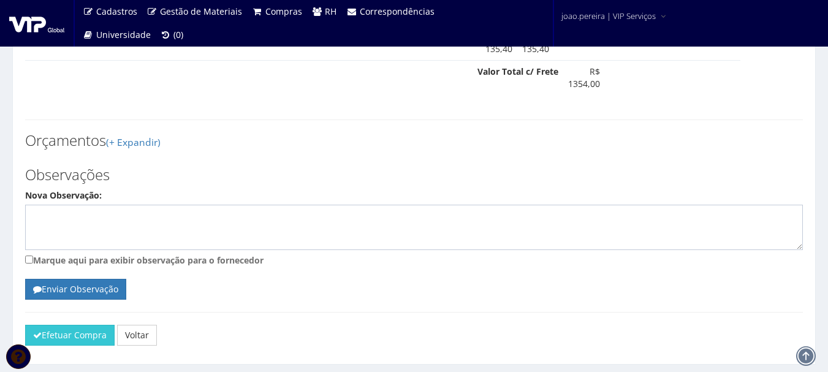
scroll to position [1152, 0]
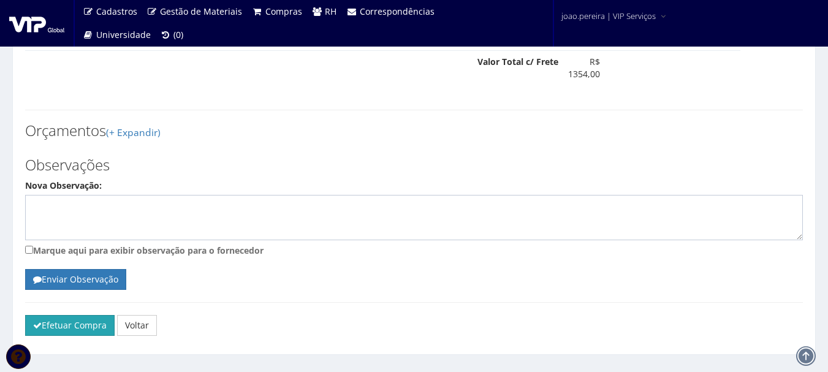
click at [63, 315] on button "Efetuar Compra" at bounding box center [69, 325] width 89 height 21
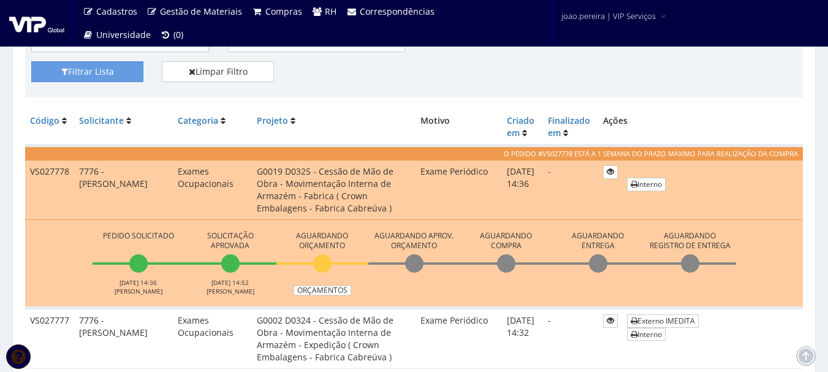
scroll to position [429, 0]
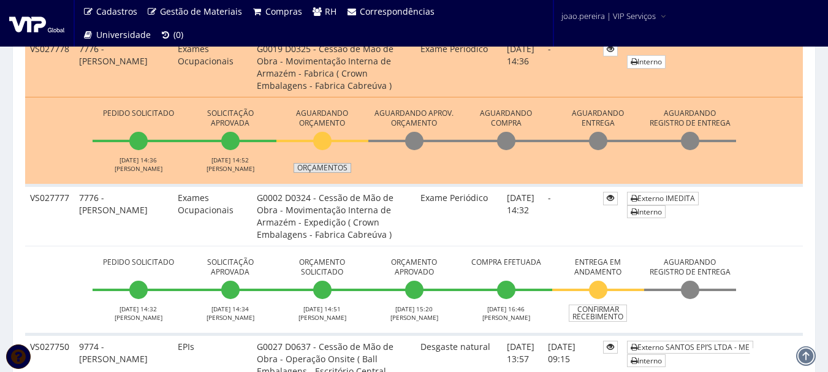
click at [315, 167] on link "Orçamentos" at bounding box center [323, 168] width 58 height 10
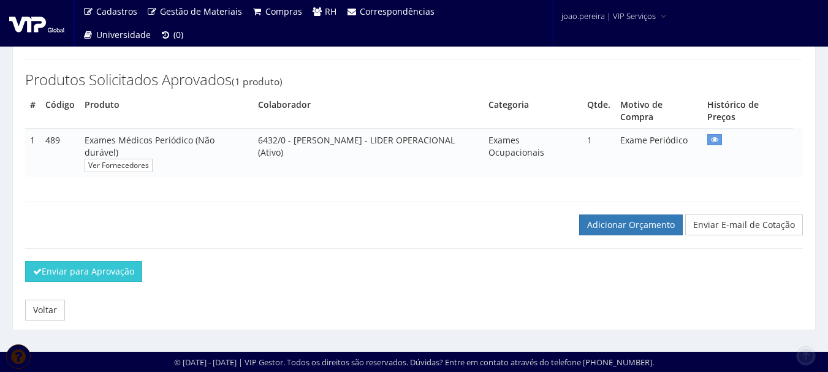
scroll to position [200, 0]
click at [641, 226] on link "Adicionar Orçamento" at bounding box center [631, 225] width 104 height 21
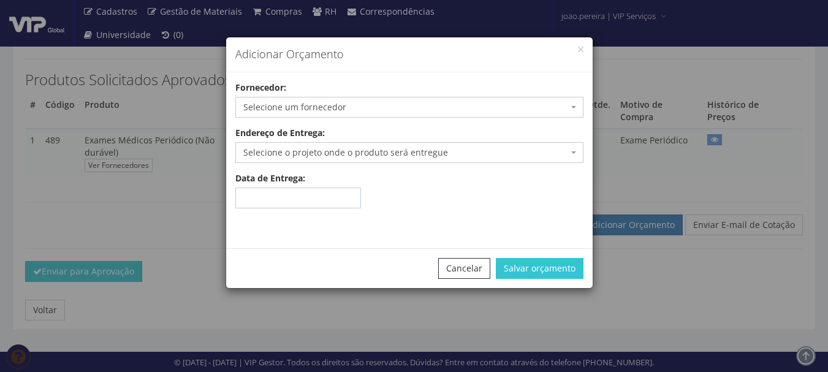
click at [373, 108] on span "Selecione um fornecedor" at bounding box center [405, 107] width 325 height 12
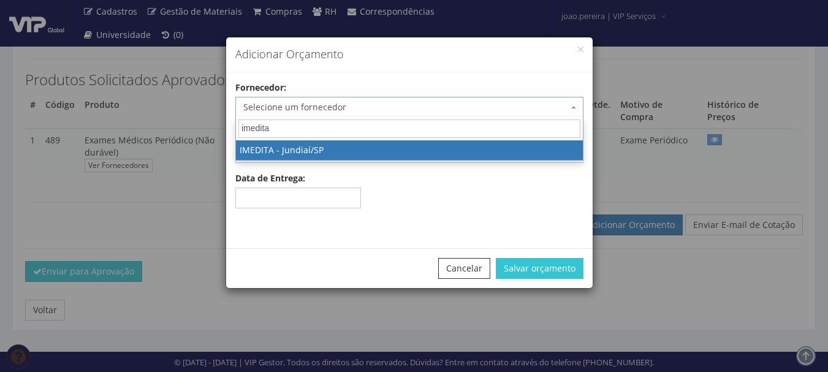
type input "imedita"
select select "601"
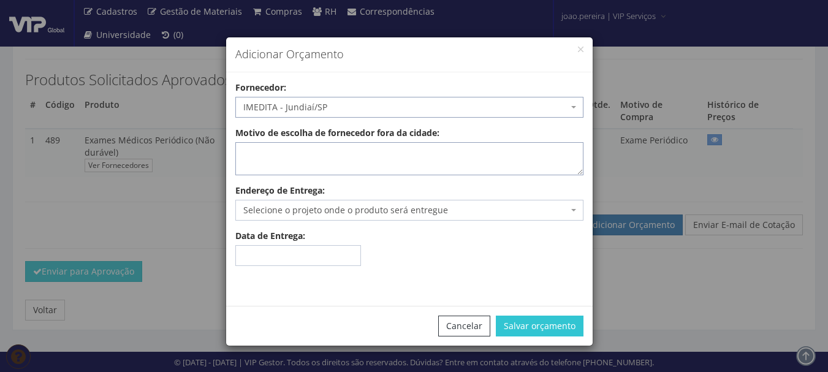
click at [306, 159] on textarea "Motivo de escolha de fornecedor fora da cidade:" at bounding box center [409, 158] width 348 height 33
type textarea "atende no local"
click at [276, 194] on label"] "Endereço de Entrega:" at bounding box center [279, 190] width 89 height 12
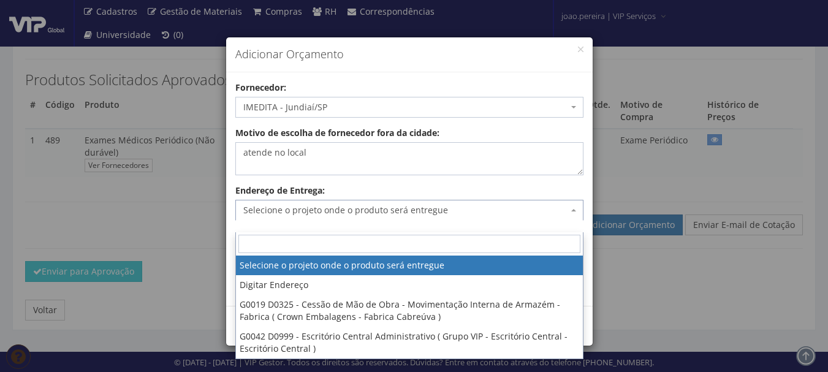
click at [275, 210] on span "Selecione o projeto onde o produto será entregue" at bounding box center [405, 210] width 325 height 12
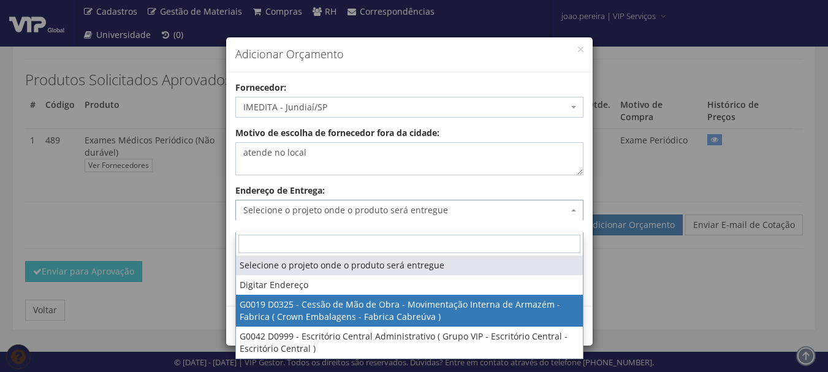
select select "19"
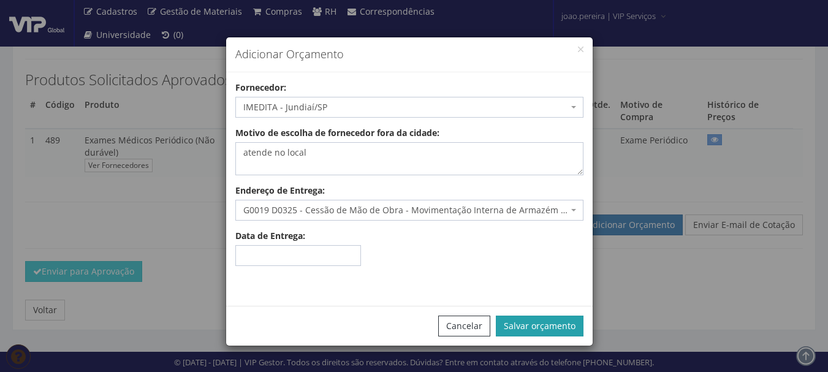
click at [560, 322] on button "Salvar orçamento" at bounding box center [540, 326] width 88 height 21
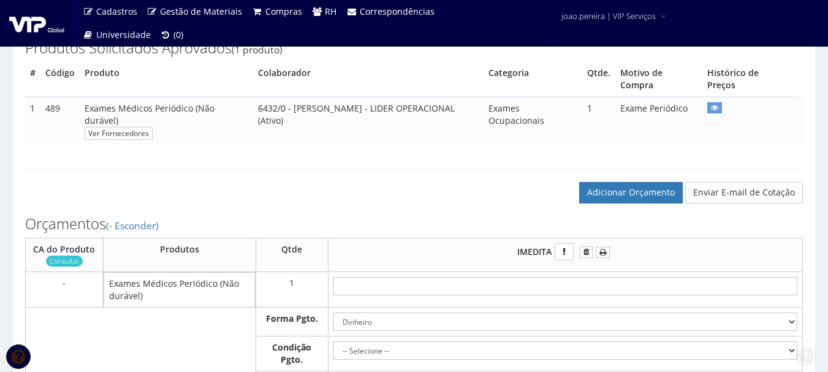
scroll to position [429, 0]
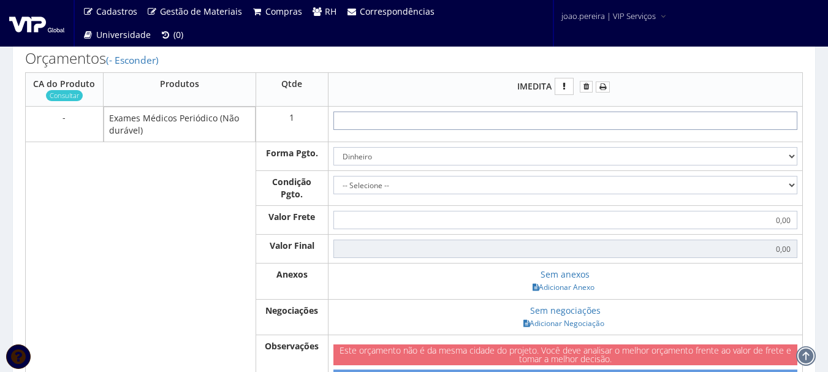
click at [601, 127] on input "text" at bounding box center [565, 121] width 464 height 18
type input "1"
type input "1,00"
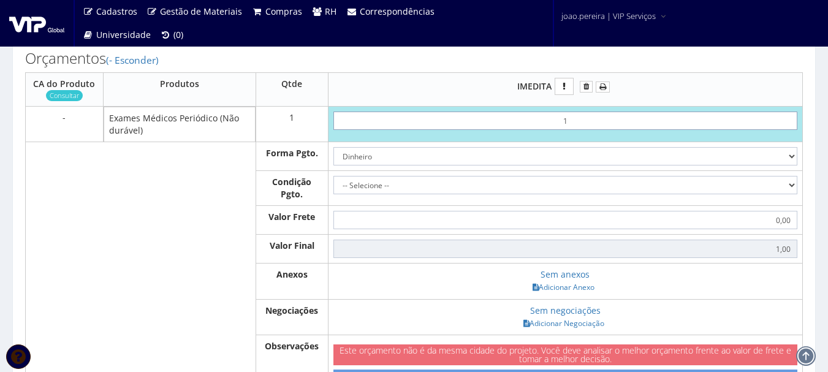
type input "13"
type input "13,00"
type input "1,35"
type input "13,54"
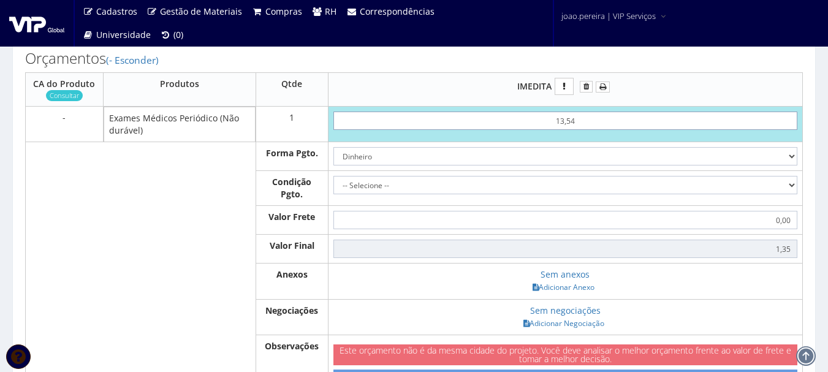
type input "13,54"
type input "135,40"
click at [780, 194] on select "-- Selecione -- À vista 7 dias 10 dias" at bounding box center [565, 185] width 464 height 18
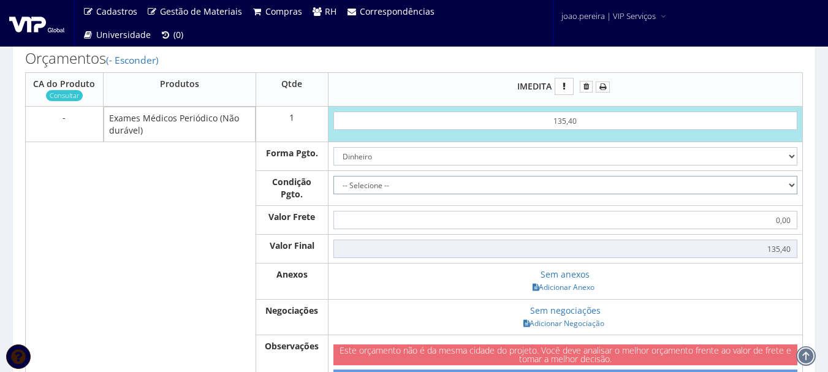
select select "0"
click at [333, 188] on select "-- Selecione -- À vista 7 dias 10 dias" at bounding box center [565, 185] width 464 height 18
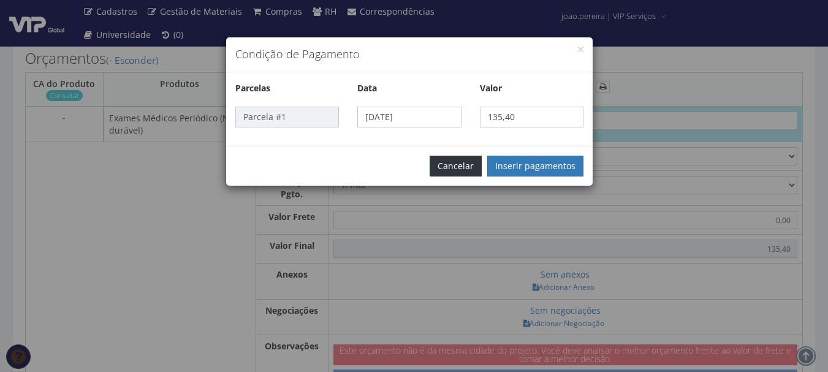
click at [466, 162] on button "Cancelar" at bounding box center [456, 166] width 52 height 21
select select
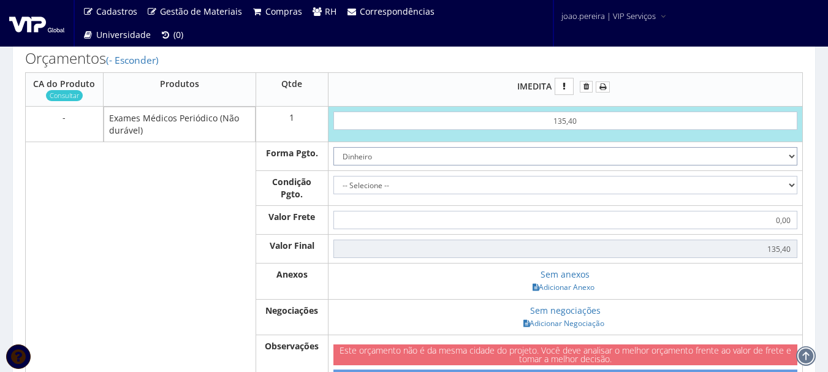
click at [790, 165] on select "Dinheiro Boleto Bancário Depósito Transferência Bancária Cartão de Crédito Cart…" at bounding box center [565, 156] width 464 height 18
select select "1"
click at [333, 159] on select "Dinheiro Boleto Bancário Depósito Transferência Bancária Cartão de Crédito Cart…" at bounding box center [565, 156] width 464 height 18
click at [783, 194] on select "-- Selecione -- À vista 7 dias 10 dias" at bounding box center [565, 185] width 464 height 18
select select "90"
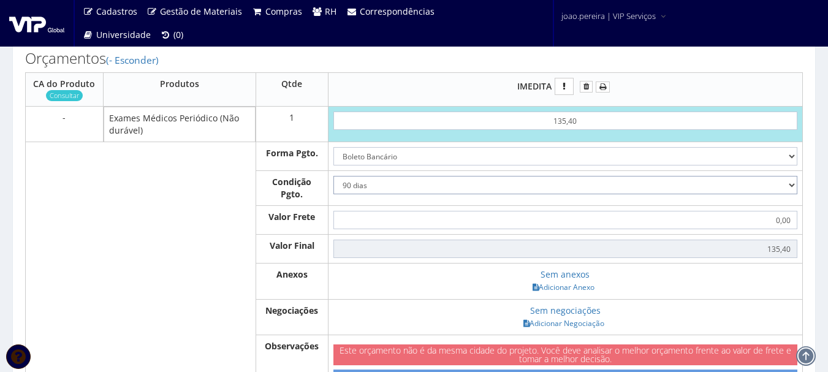
click at [333, 188] on select "-- Selecione -- À vista 7 dias 10 dias" at bounding box center [565, 185] width 464 height 18
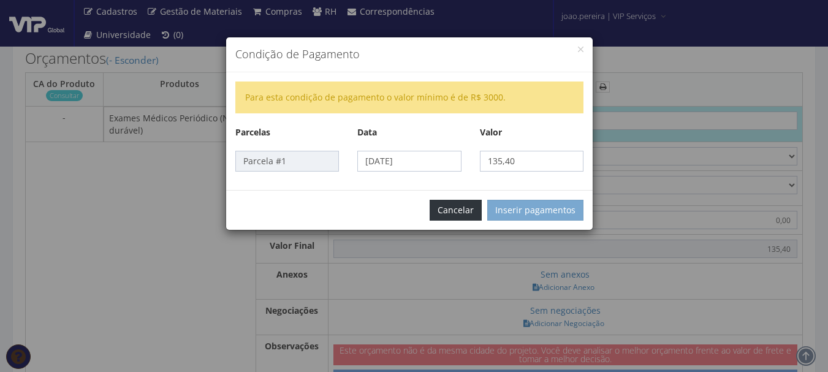
click at [460, 202] on button "Cancelar" at bounding box center [456, 210] width 52 height 21
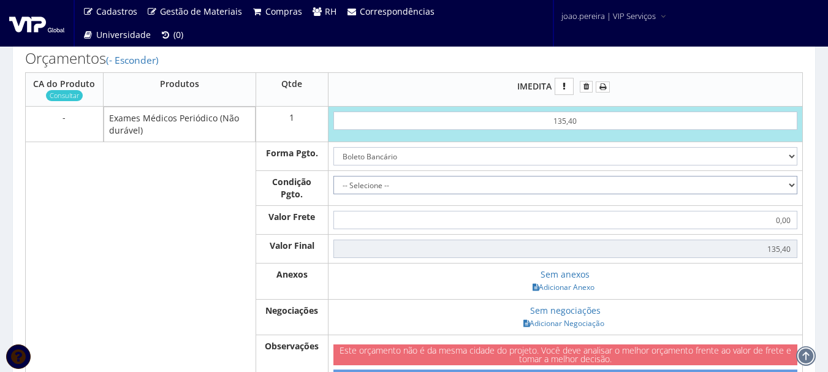
drag, startPoint x: 794, startPoint y: 197, endPoint x: 785, endPoint y: 200, distance: 9.1
click at [794, 194] on select "-- Selecione -- À vista 7 dias 10 dias" at bounding box center [565, 185] width 464 height 18
select select "90"
click at [333, 188] on select "-- Selecione -- À vista 7 dias 10 dias" at bounding box center [565, 185] width 464 height 18
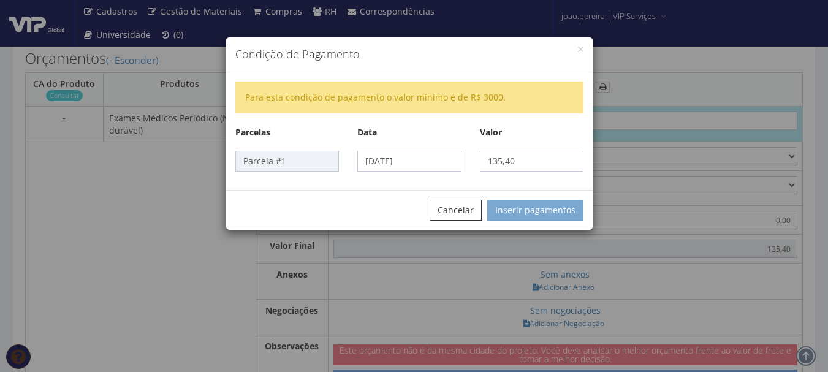
click at [776, 199] on div "Condição de Pagamento Para esta condição de pagamento o valor mínimo é de R$ 30…" at bounding box center [414, 186] width 828 height 372
click at [479, 215] on button "Cancelar" at bounding box center [456, 210] width 52 height 21
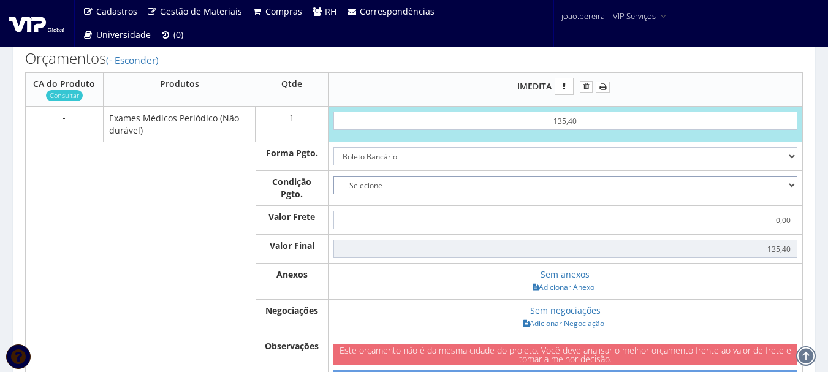
drag, startPoint x: 746, startPoint y: 196, endPoint x: 723, endPoint y: 198, distance: 23.4
click at [746, 194] on select "-- Selecione -- À vista 7 dias 10 dias" at bounding box center [565, 185] width 464 height 18
select select "60"
click at [333, 188] on select "-- Selecione -- À vista 7 dias 10 dias" at bounding box center [565, 185] width 464 height 18
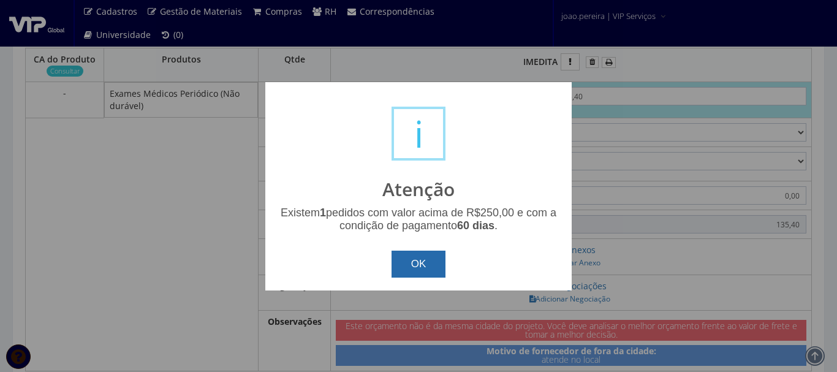
click at [424, 259] on button "OK" at bounding box center [419, 264] width 55 height 27
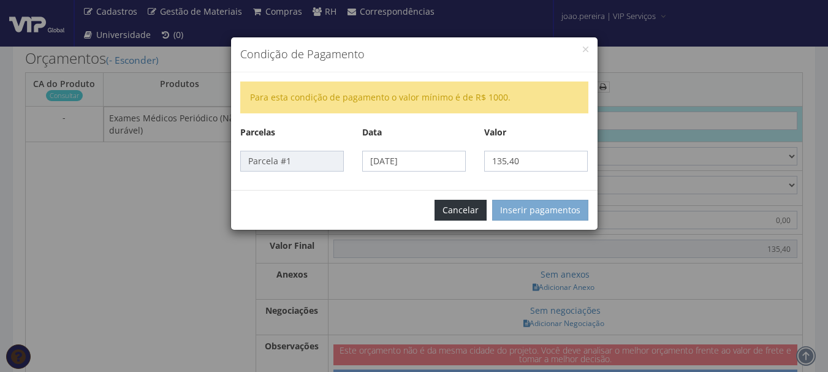
click at [468, 213] on button "Cancelar" at bounding box center [461, 210] width 52 height 21
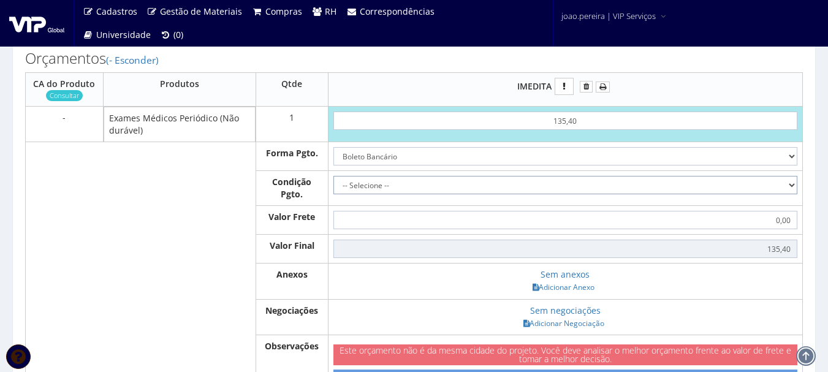
drag, startPoint x: 443, startPoint y: 199, endPoint x: 462, endPoint y: 197, distance: 18.4
click at [443, 194] on select "-- Selecione -- À vista 7 dias 10 dias" at bounding box center [565, 185] width 464 height 18
select select "outros"
click at [333, 188] on select "-- Selecione -- À vista 7 dias 10 dias" at bounding box center [565, 185] width 464 height 18
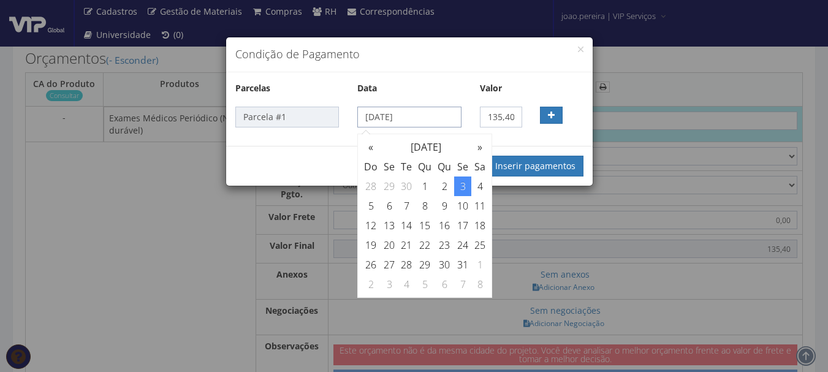
click at [446, 119] on input "03/10/2025" at bounding box center [409, 117] width 104 height 21
click at [478, 150] on th "»" at bounding box center [479, 147] width 17 height 20
click at [368, 282] on td "30" at bounding box center [371, 285] width 20 height 20
type input "30/11/2025"
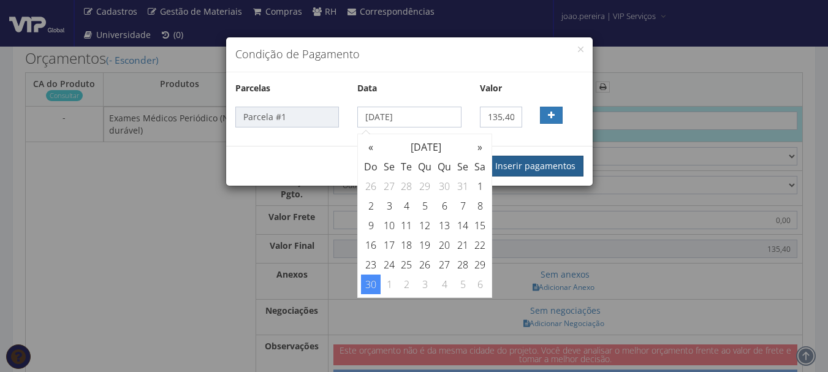
click at [538, 164] on button "Inserir pagamentos" at bounding box center [535, 166] width 96 height 21
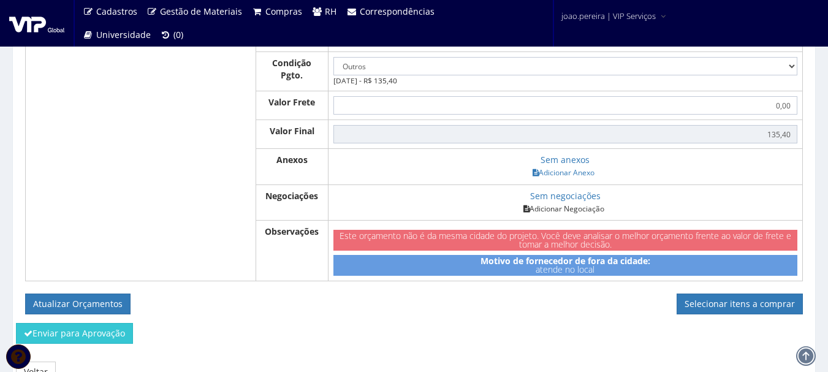
scroll to position [552, 0]
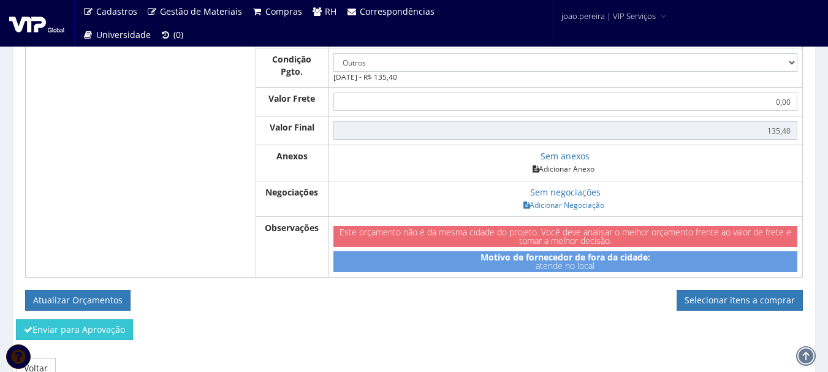
click at [569, 175] on link "Adicionar Anexo" at bounding box center [563, 168] width 69 height 13
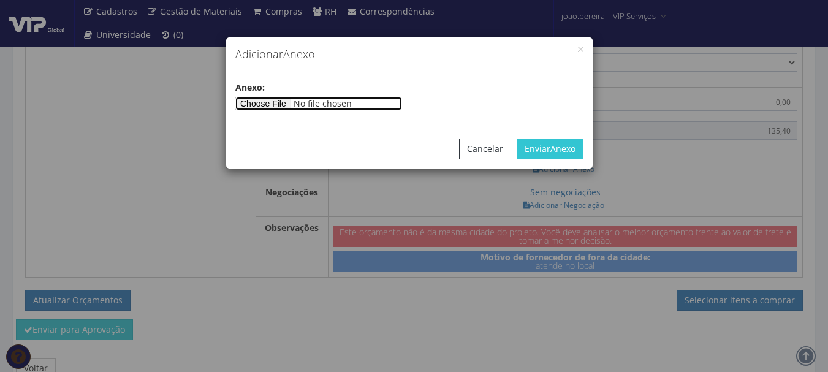
click at [275, 106] on input"] "file" at bounding box center [318, 103] width 167 height 13
type input"] "C:\fakepath\Vip Serviços Gerais.xlsx"
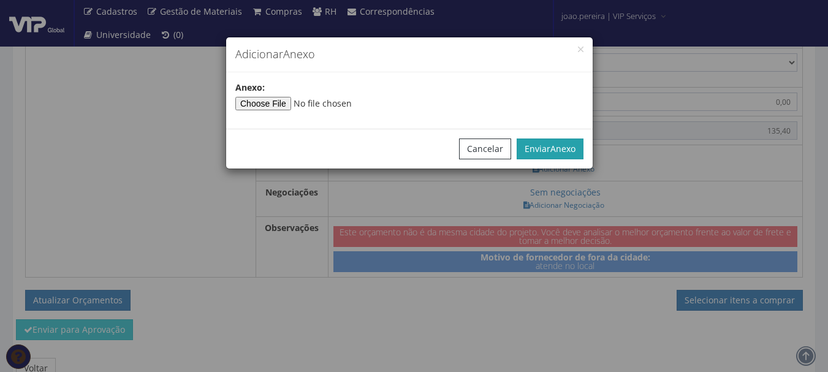
click at [557, 150] on span "Anexo" at bounding box center [562, 149] width 25 height 12
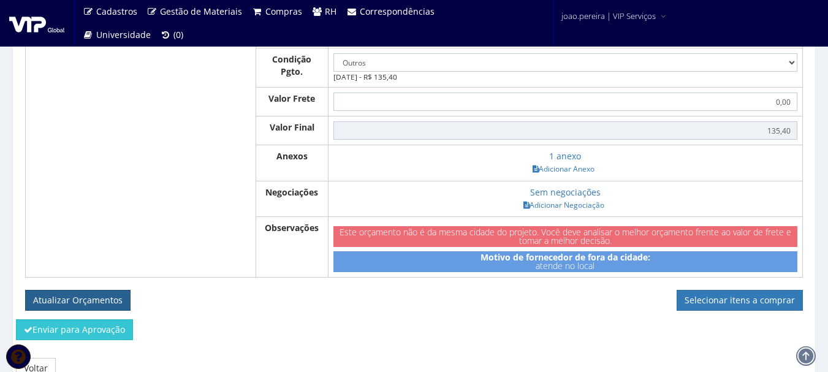
click at [110, 308] on button "Atualizar Orçamentos" at bounding box center [77, 300] width 105 height 21
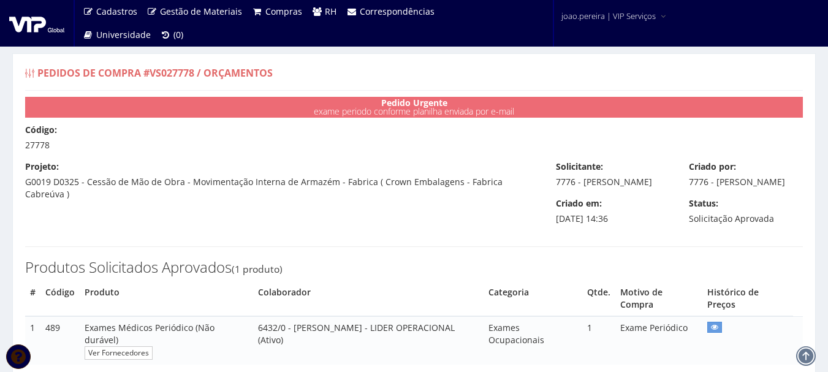
select select "outros"
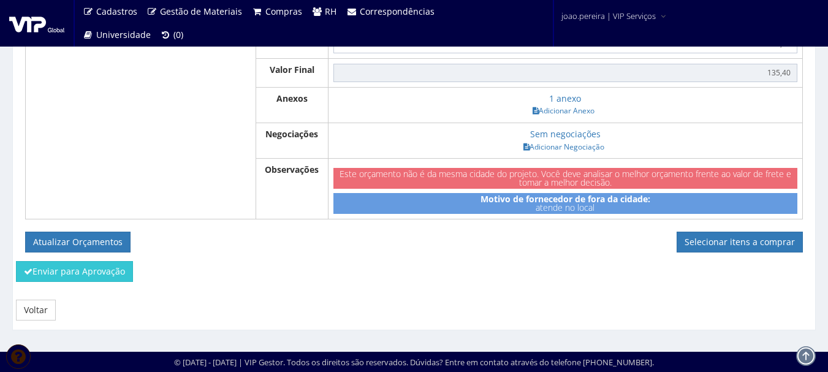
scroll to position [578, 0]
click at [737, 249] on link "Selecionar itens a comprar" at bounding box center [740, 242] width 126 height 21
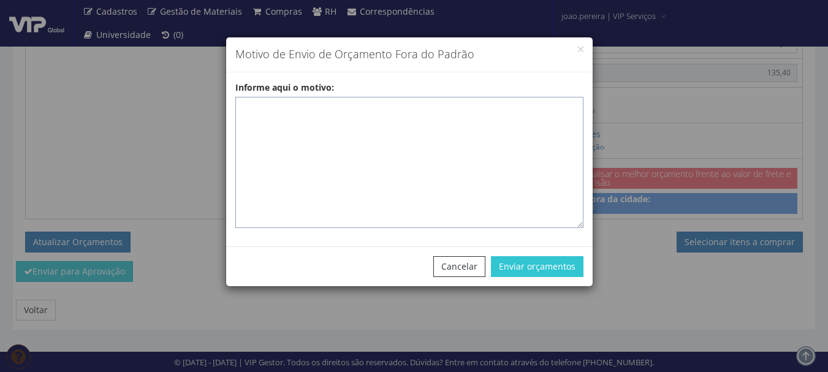
click at [276, 109] on textarea "Informe aqui o motivo:" at bounding box center [409, 162] width 348 height 131
paste textarea "EXAMES ASO - Exames realizados em clinica homologada que atende na região."
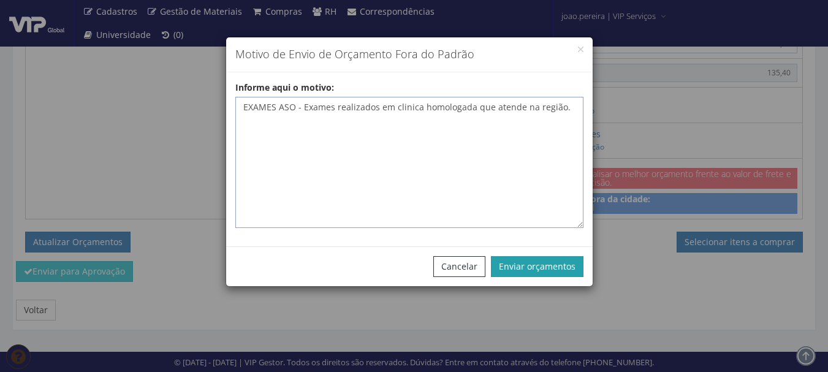
type textarea "EXAMES ASO - Exames realizados em clinica homologada que atende na região."
click at [559, 271] on button "Enviar orçamentos" at bounding box center [537, 266] width 93 height 21
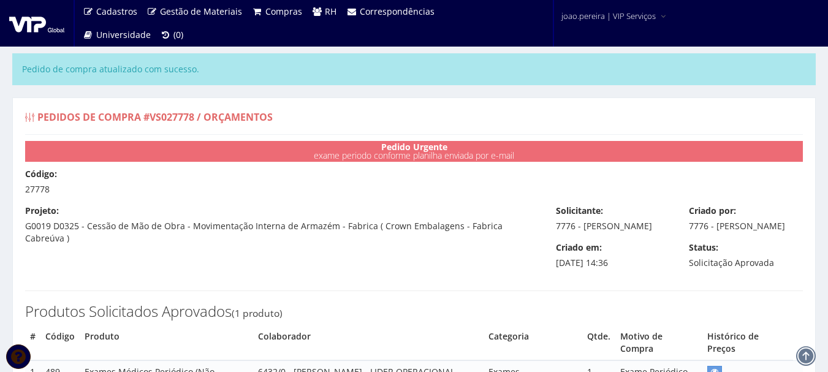
select select "outros"
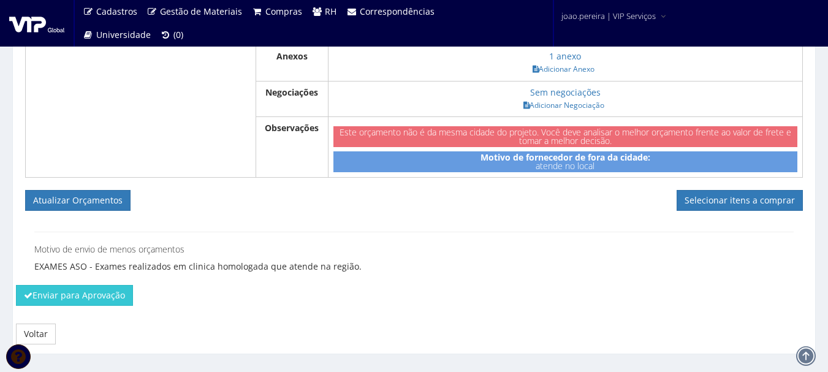
scroll to position [688, 0]
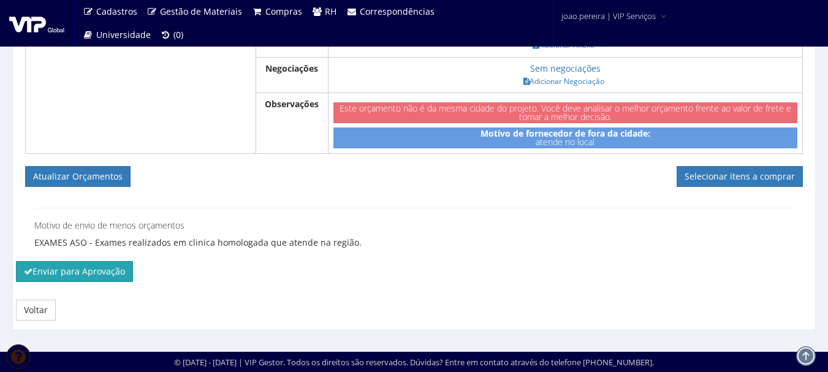
click at [14, 269] on div "Enviar para Aprovação" at bounding box center [414, 275] width 815 height 29
click at [123, 276] on button "Enviar para Aprovação" at bounding box center [74, 271] width 117 height 21
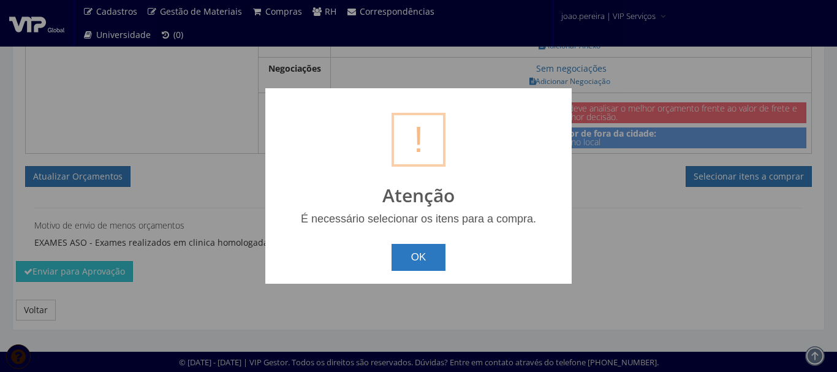
drag, startPoint x: 435, startPoint y: 257, endPoint x: 468, endPoint y: 248, distance: 33.8
click at [440, 255] on button "OK" at bounding box center [419, 257] width 55 height 27
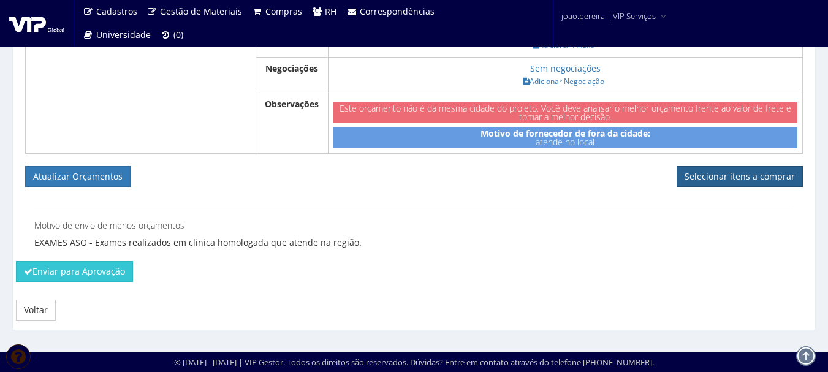
click at [742, 179] on link "Selecionar itens a comprar" at bounding box center [740, 176] width 126 height 21
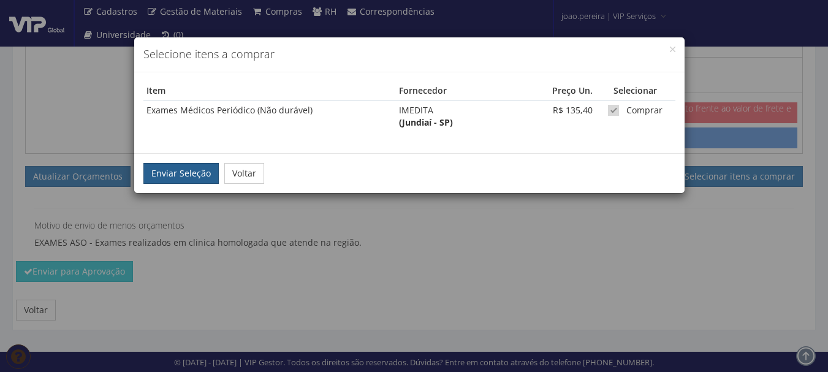
click at [194, 176] on button "Enviar Seleção" at bounding box center [180, 173] width 75 height 21
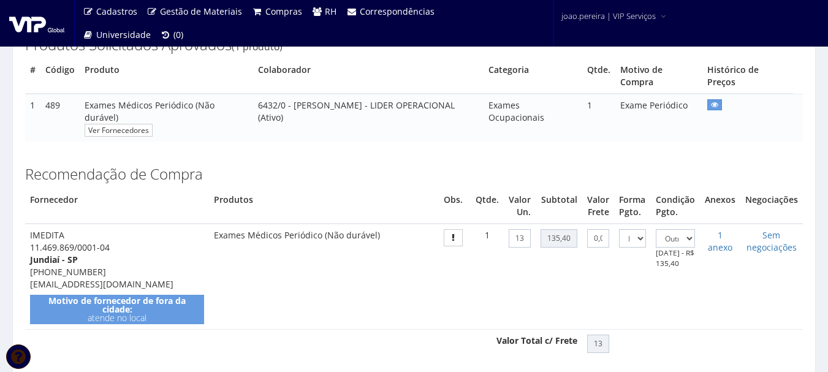
scroll to position [368, 0]
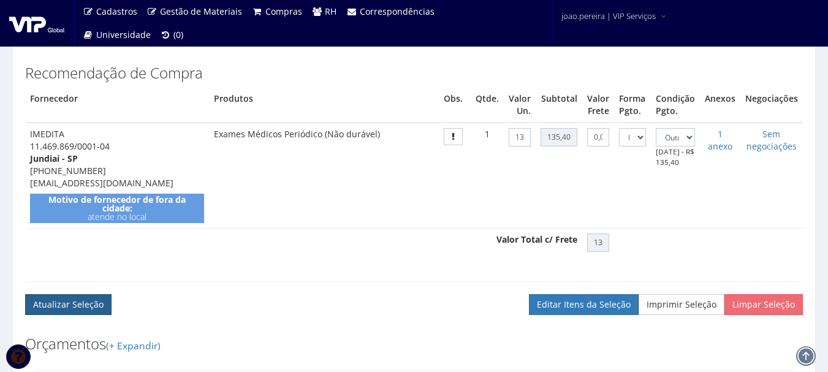
click at [69, 315] on button "Atualizar Seleção" at bounding box center [68, 304] width 86 height 21
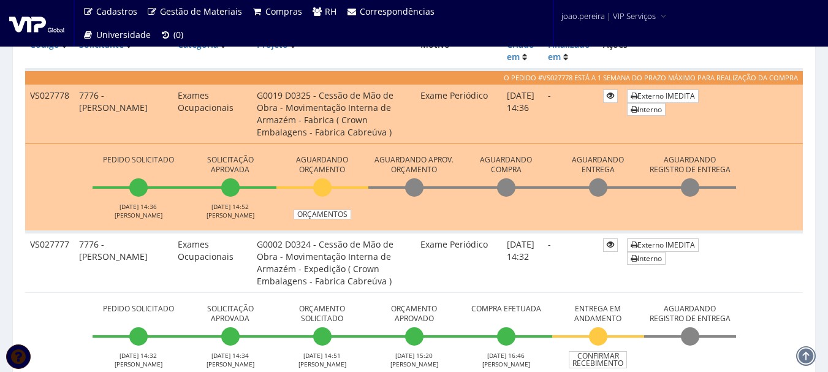
scroll to position [368, 0]
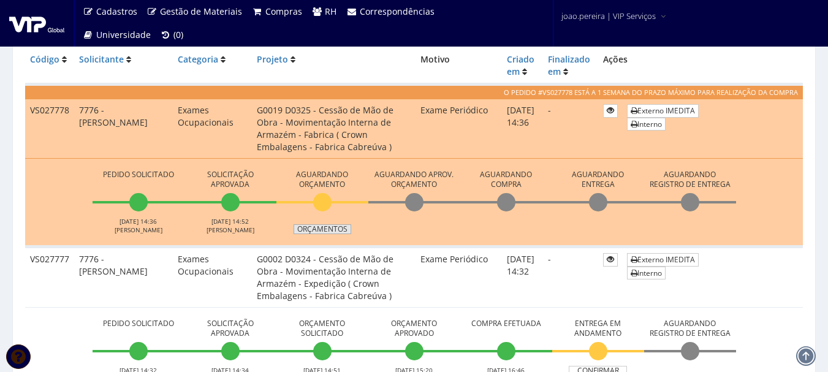
click at [323, 230] on link "Orçamentos" at bounding box center [323, 229] width 58 height 10
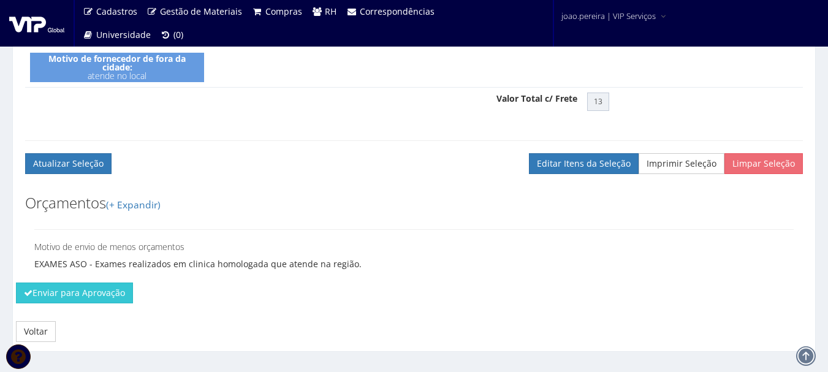
scroll to position [498, 0]
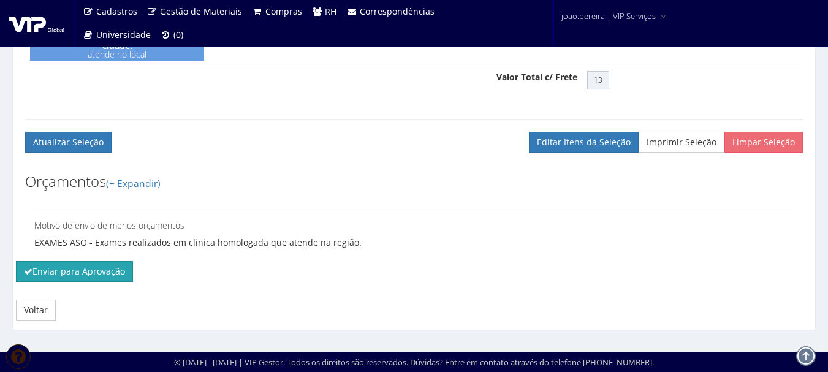
click at [83, 274] on button "Enviar para Aprovação" at bounding box center [74, 271] width 117 height 21
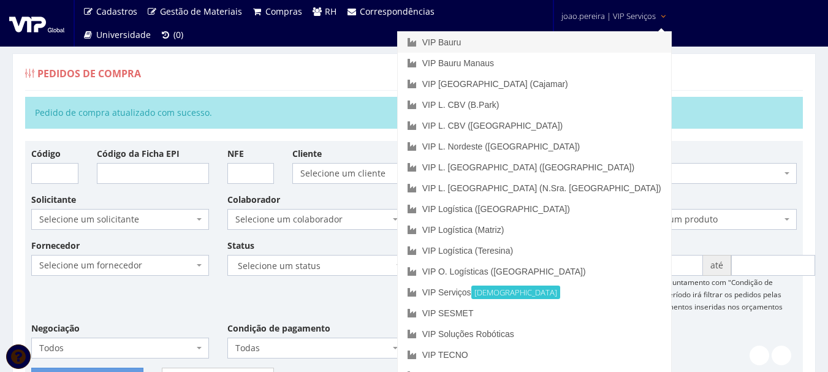
click at [558, 38] on link "VIP Bauru" at bounding box center [534, 42] width 273 height 21
